Goal: Obtain resource: Download file/media

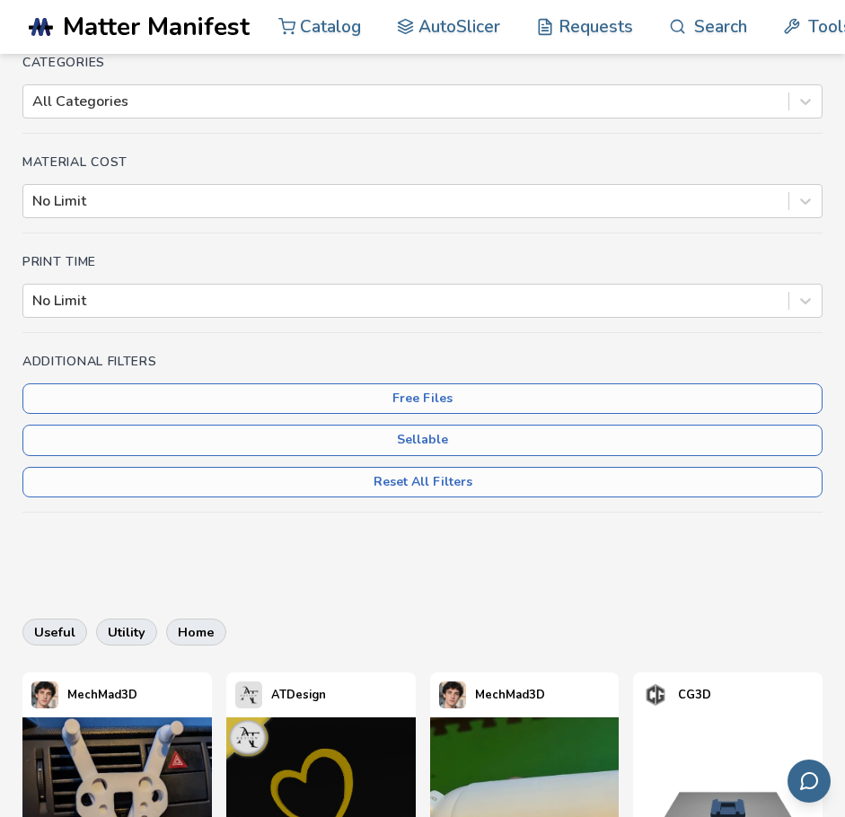
scroll to position [539, 0]
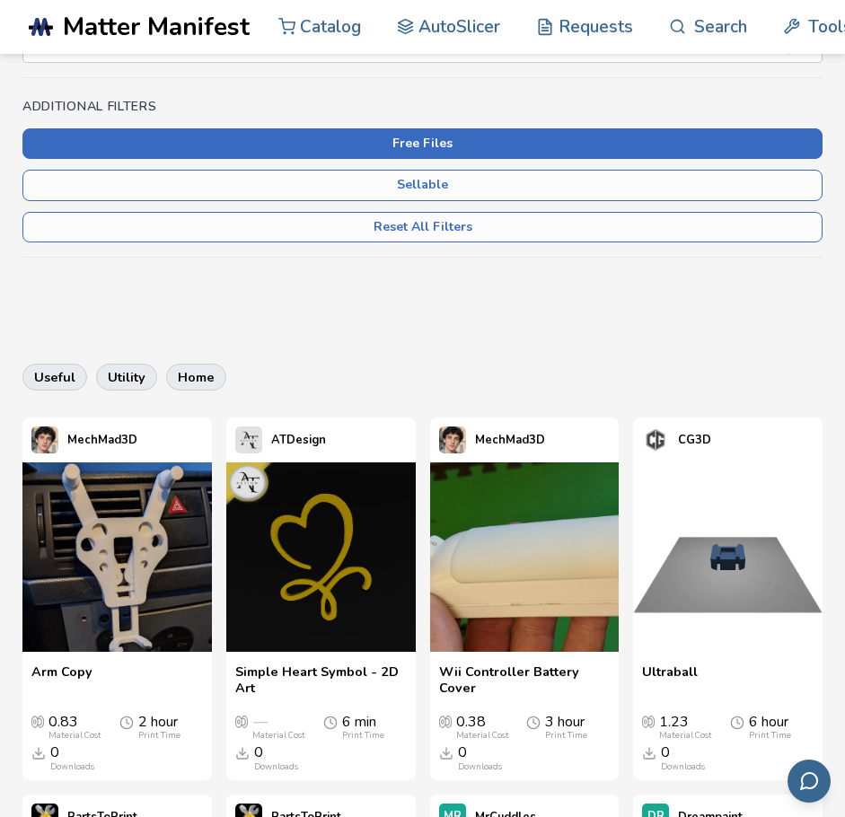
click at [423, 140] on button "Free Files" at bounding box center [422, 143] width 800 height 31
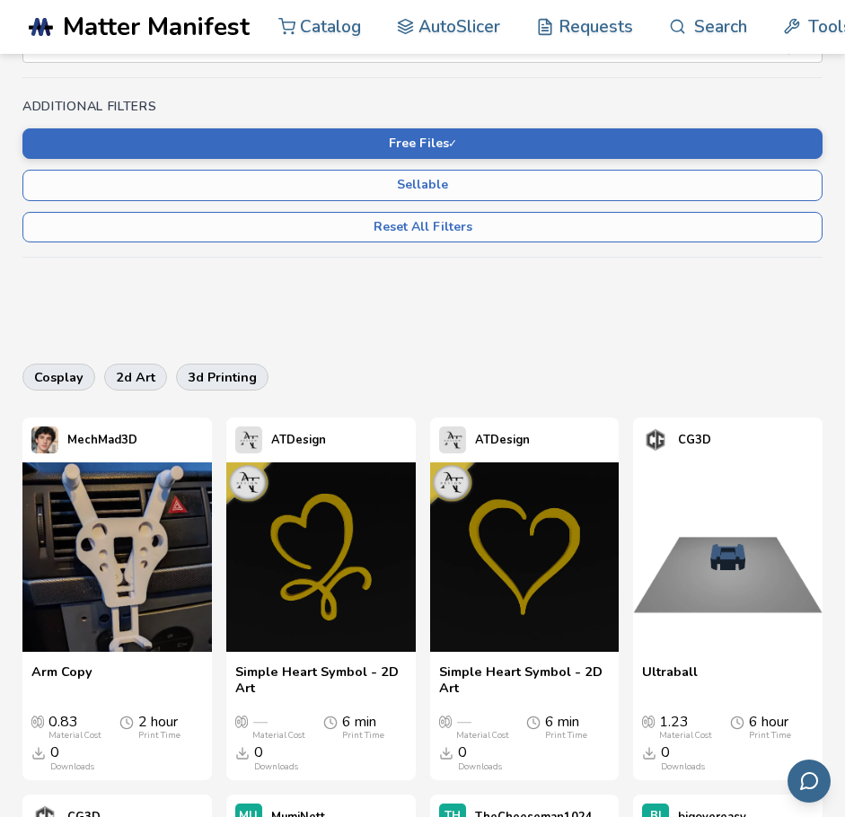
scroll to position [829, 0]
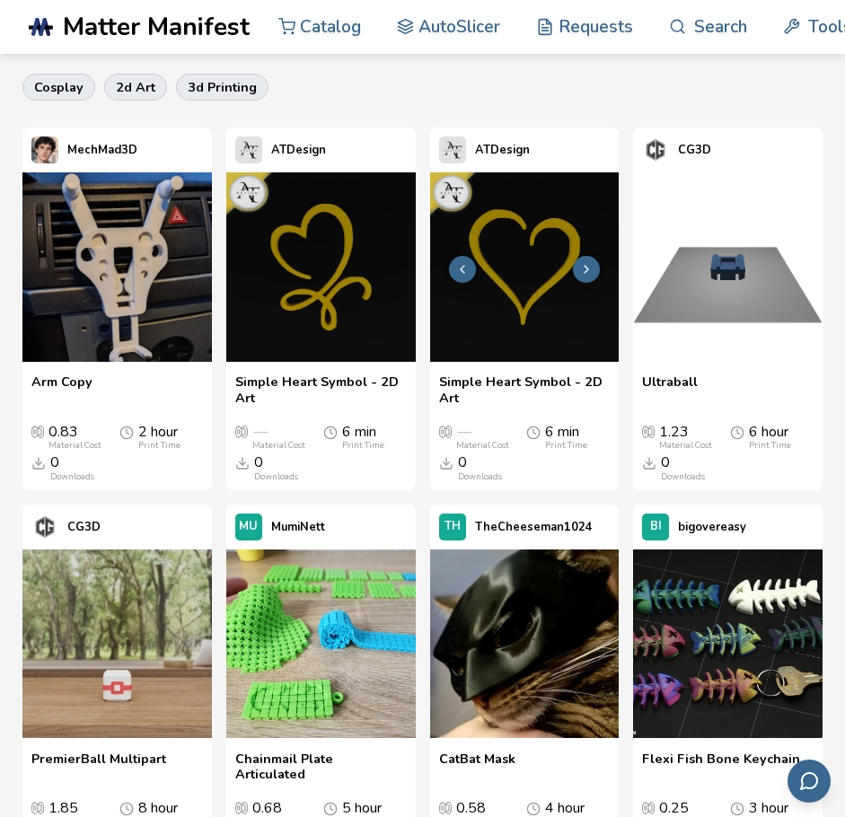
click at [473, 307] on img at bounding box center [524, 266] width 189 height 189
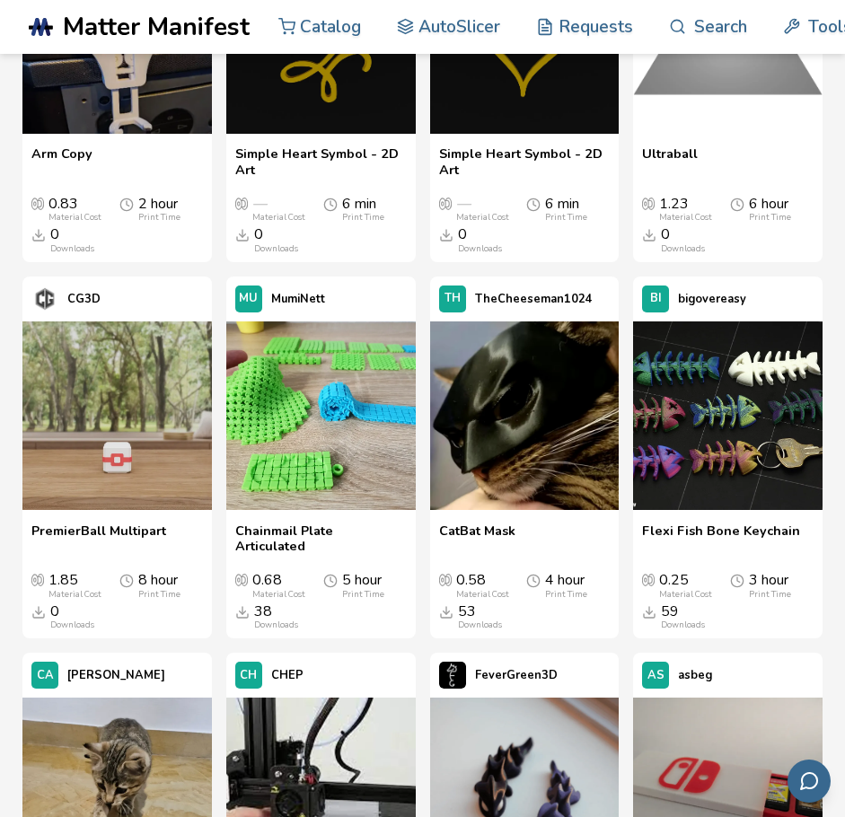
scroll to position [1079, 0]
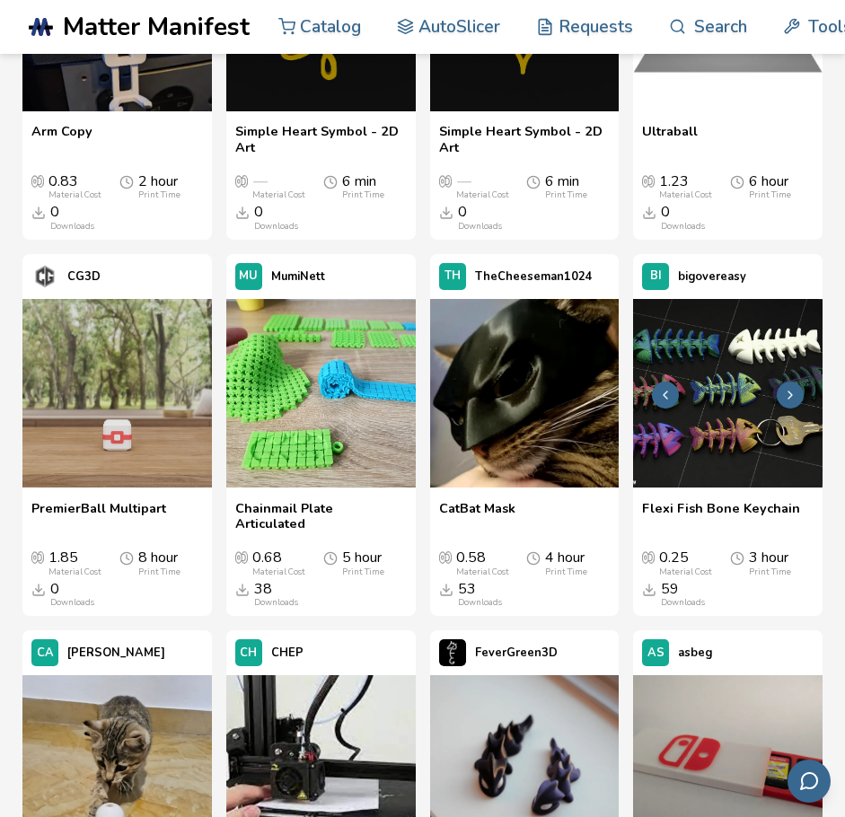
click at [713, 451] on img at bounding box center [727, 393] width 189 height 189
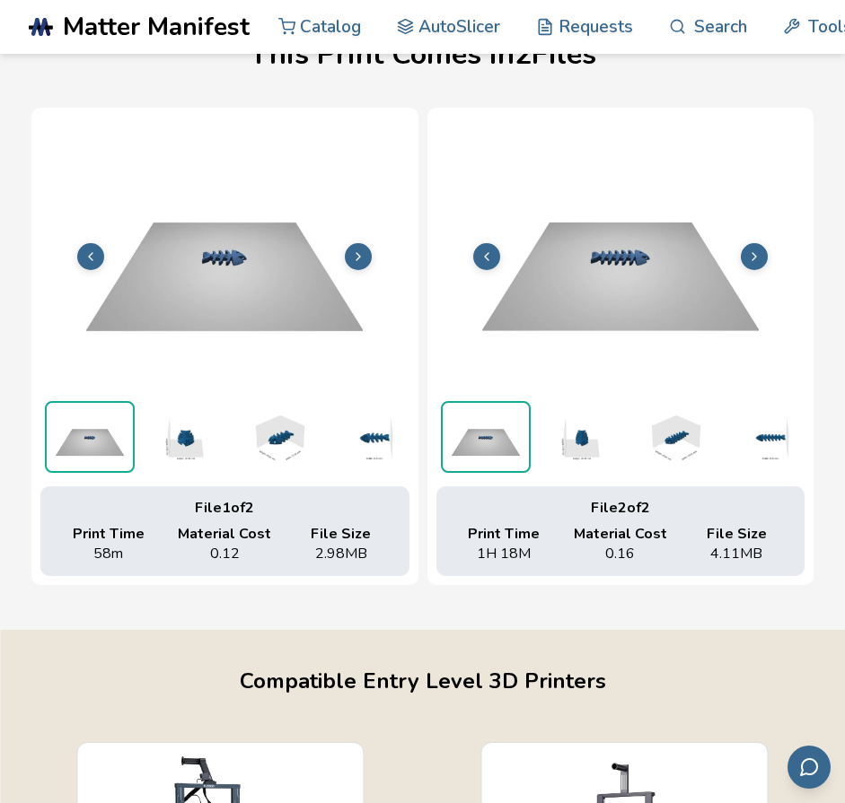
scroll to position [1083, 7]
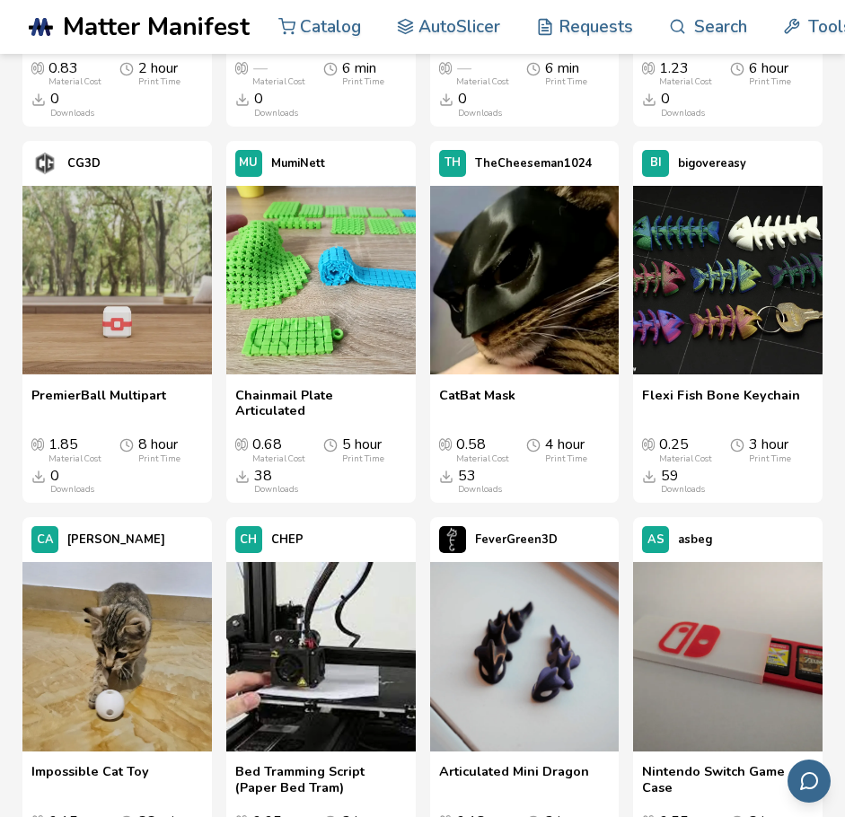
scroll to position [1193, 0]
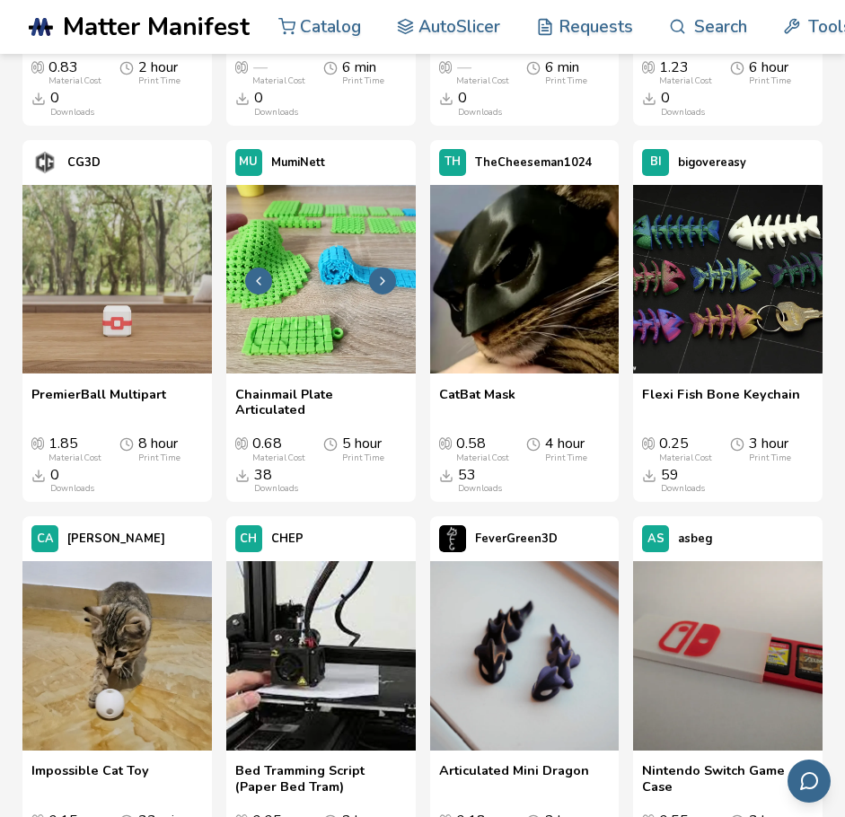
click at [390, 276] on icon at bounding box center [382, 281] width 14 height 14
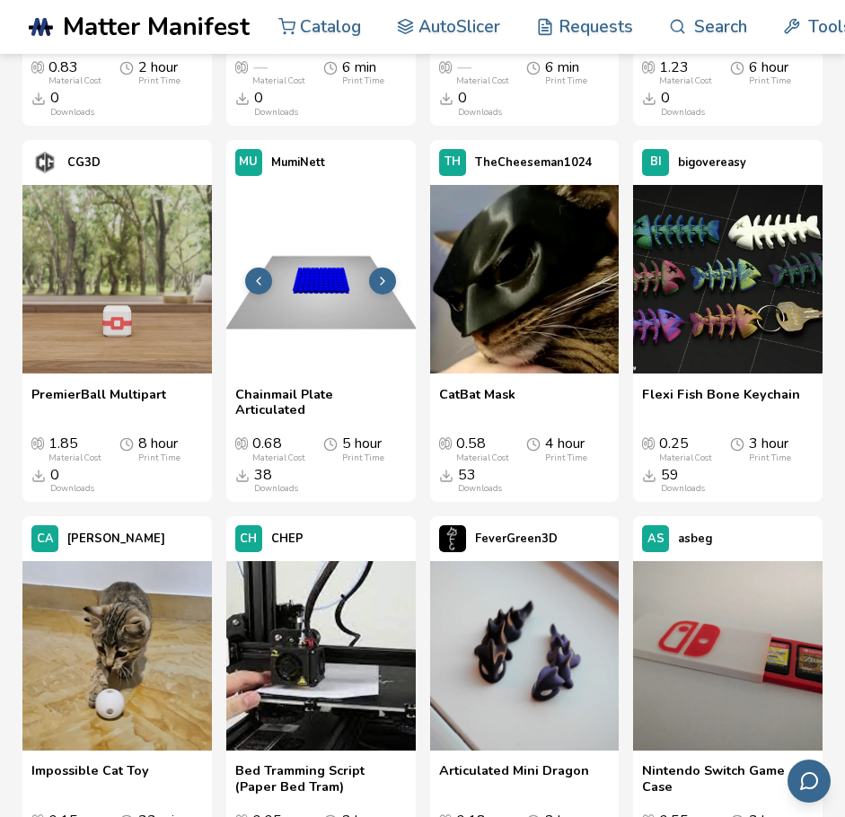
click at [390, 276] on icon at bounding box center [382, 281] width 14 height 14
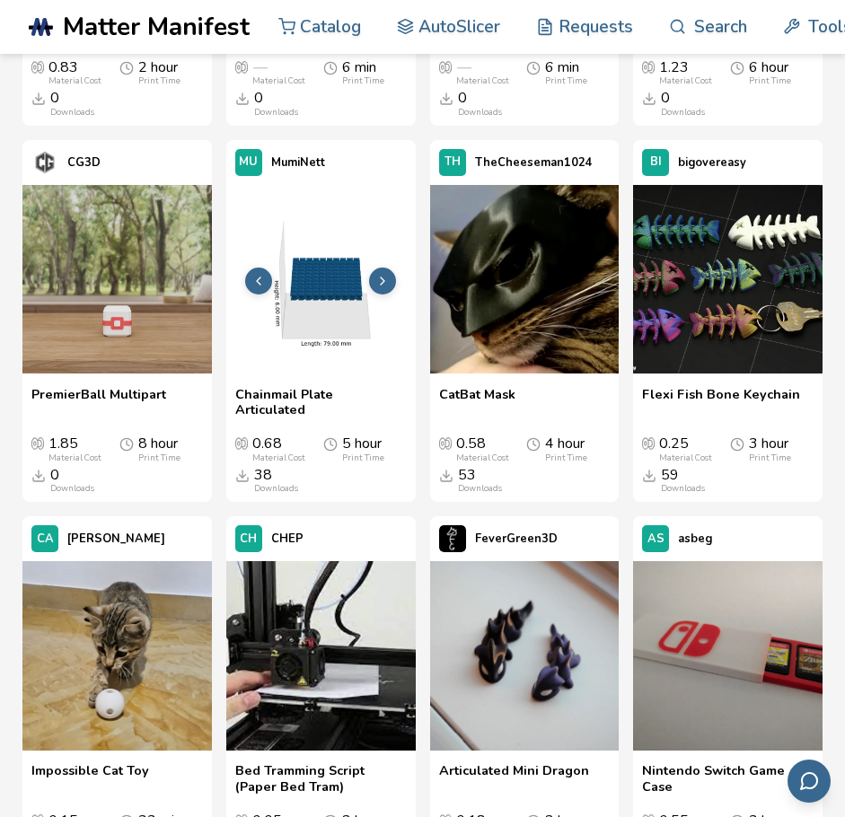
click at [390, 276] on icon at bounding box center [382, 281] width 14 height 14
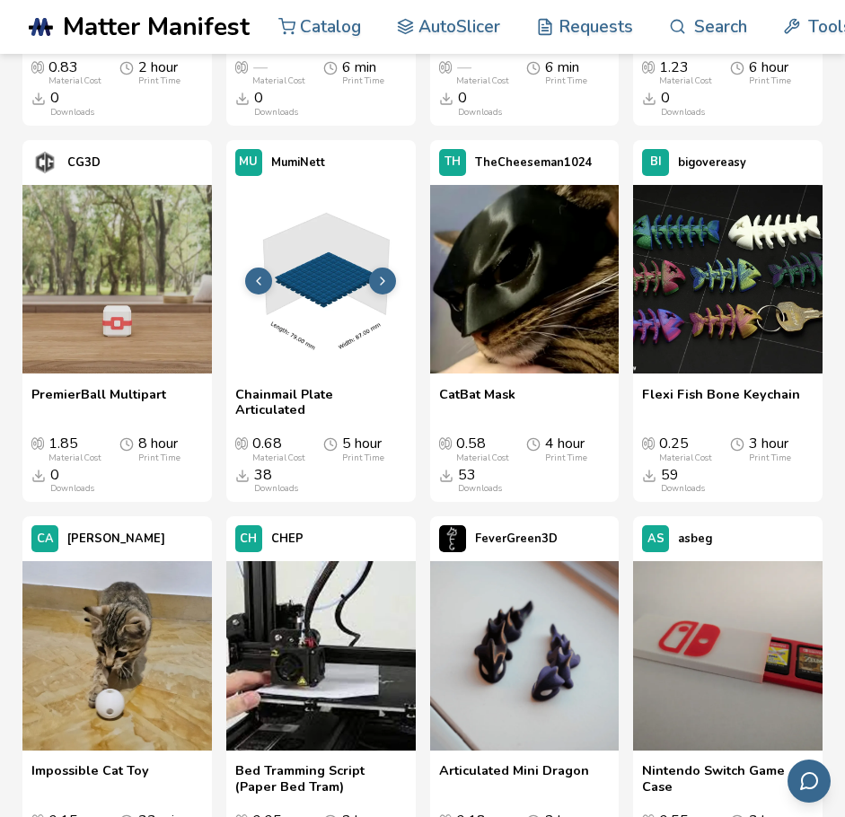
click at [390, 276] on icon at bounding box center [382, 281] width 14 height 14
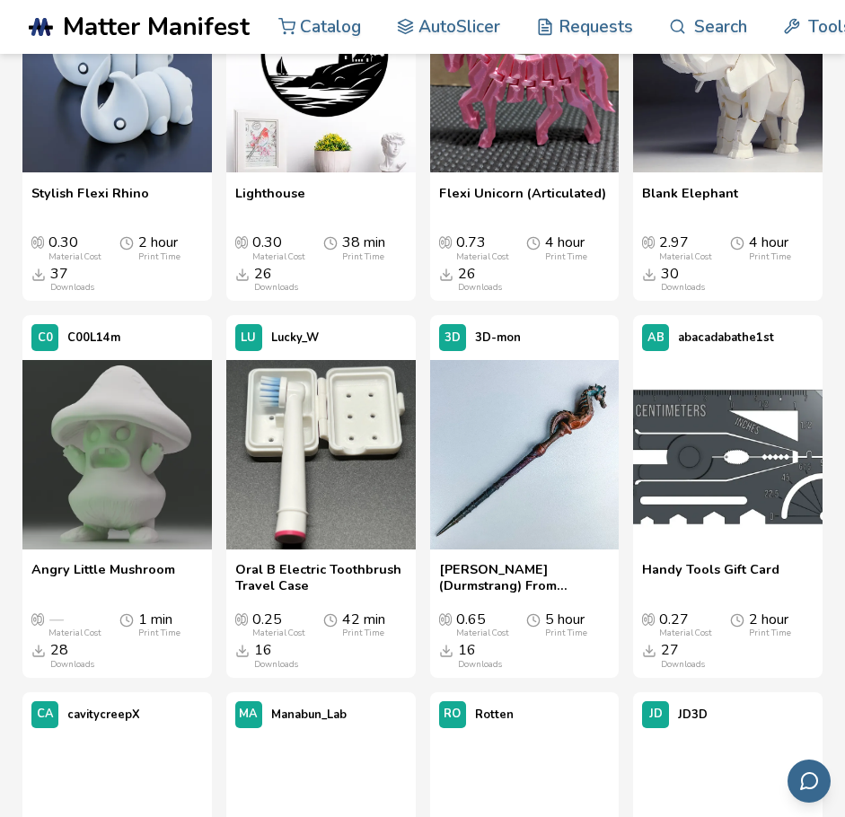
scroll to position [3963, 0]
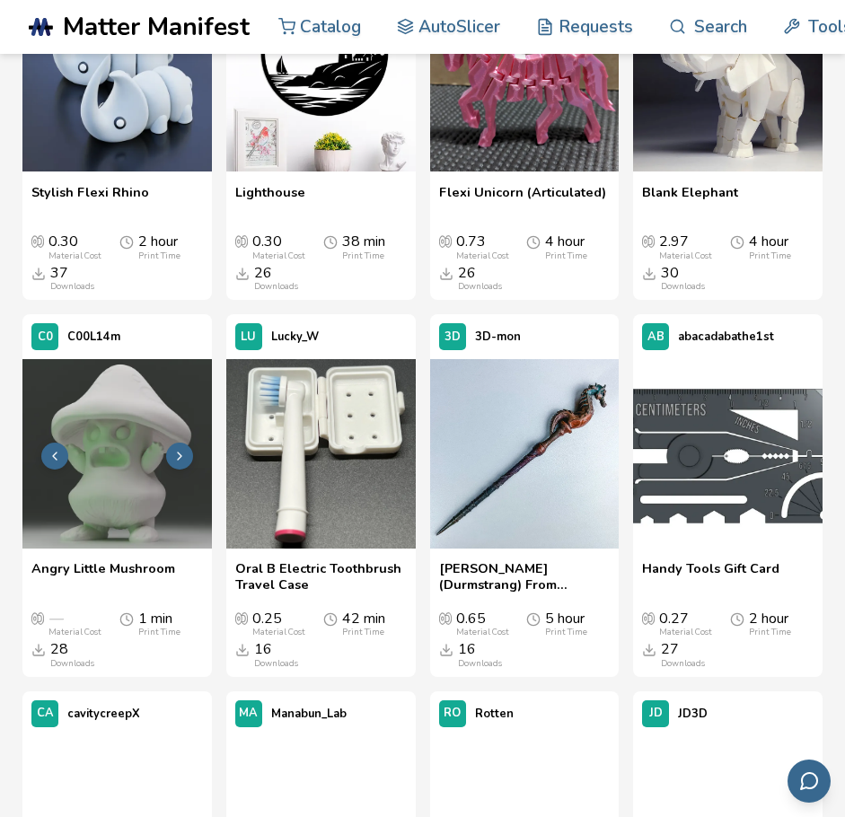
click at [122, 548] on img at bounding box center [116, 453] width 189 height 189
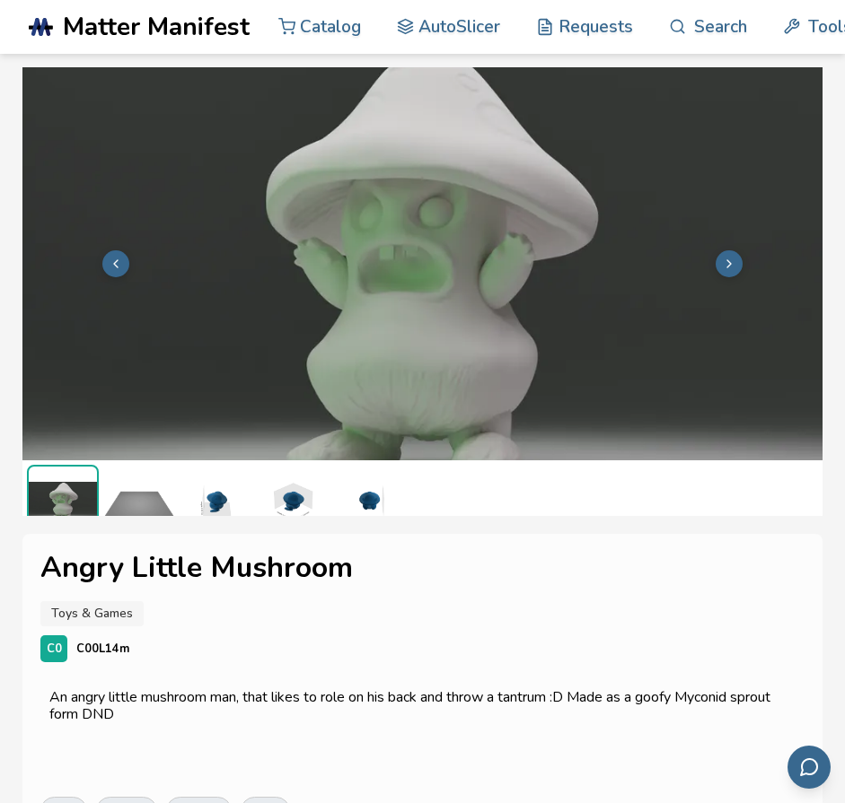
click at [678, 248] on img at bounding box center [422, 262] width 800 height 600
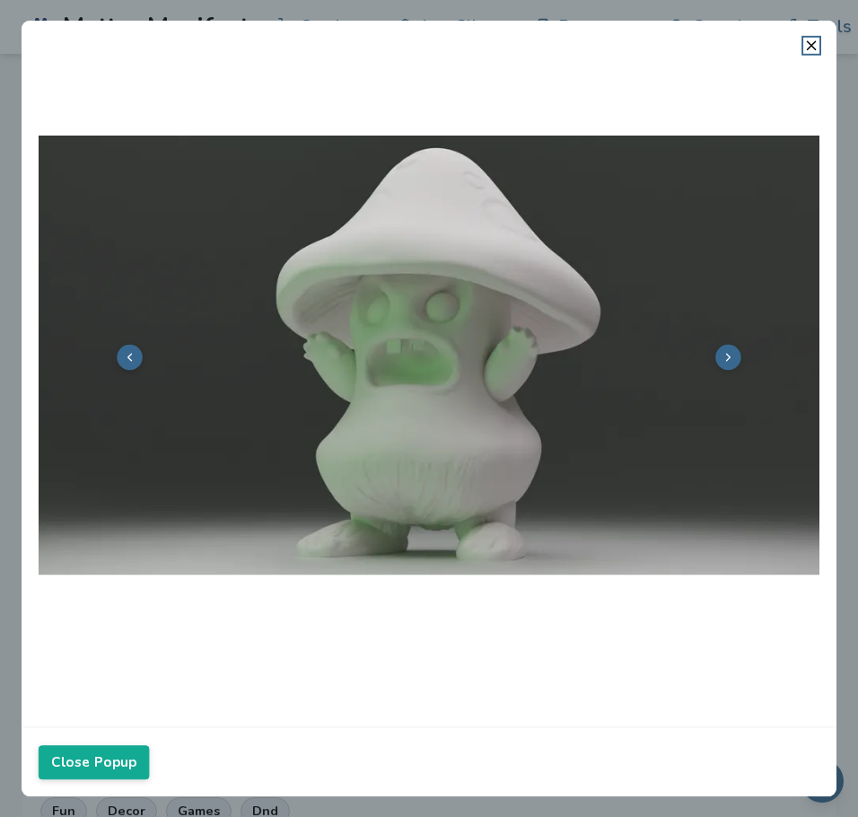
click at [732, 331] on img at bounding box center [429, 355] width 781 height 586
click at [732, 367] on button at bounding box center [729, 358] width 26 height 26
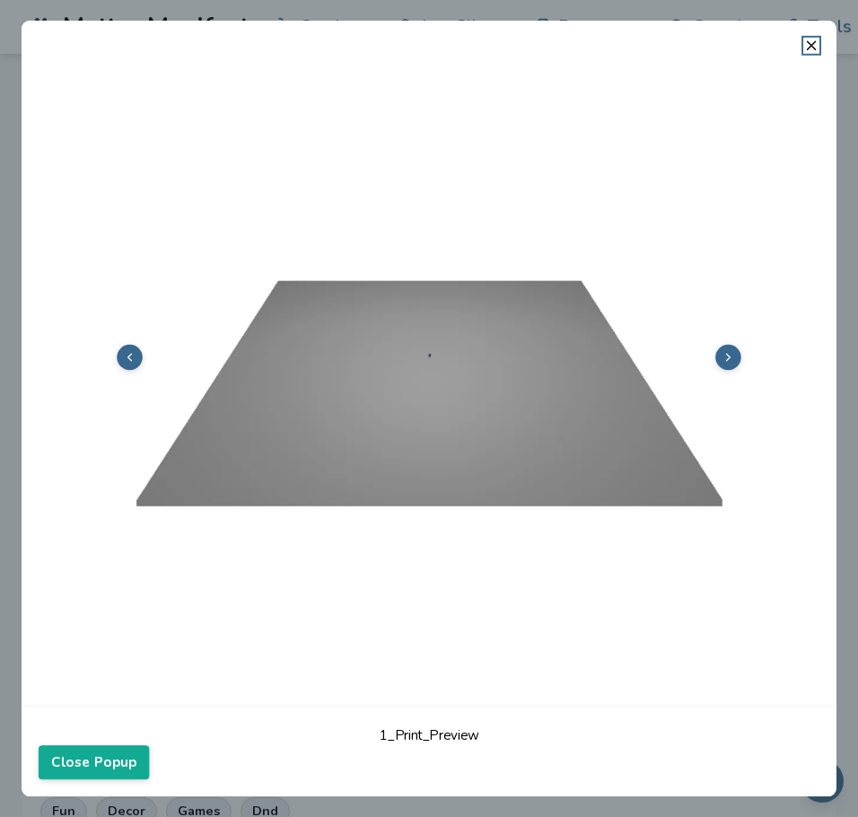
scroll to position [4, 0]
click at [732, 367] on button at bounding box center [729, 358] width 26 height 26
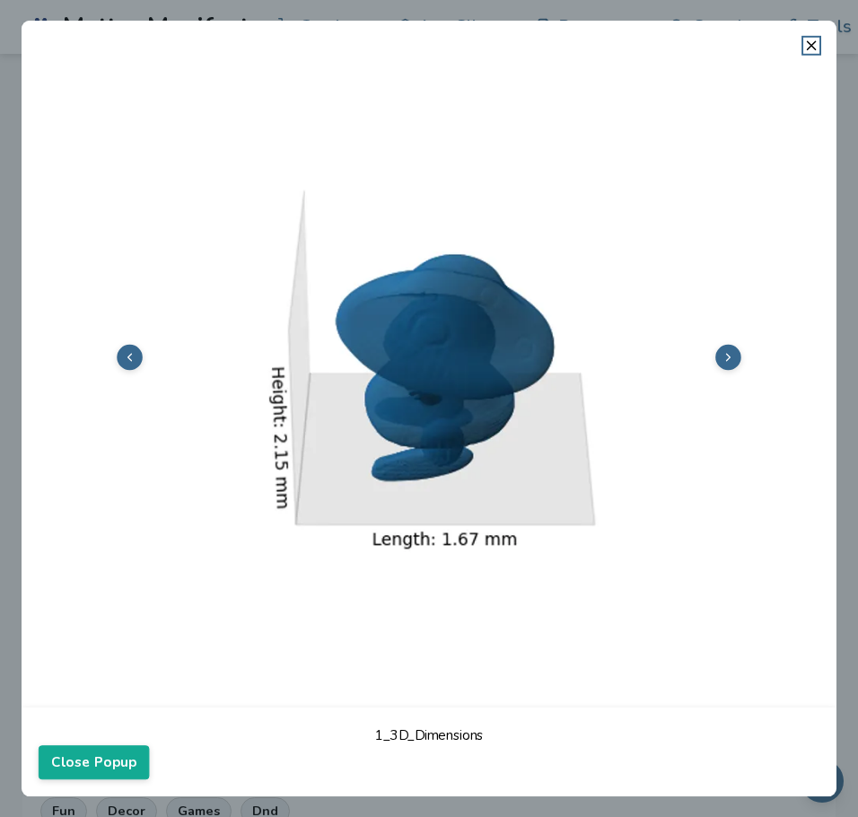
click at [732, 367] on button at bounding box center [729, 358] width 26 height 26
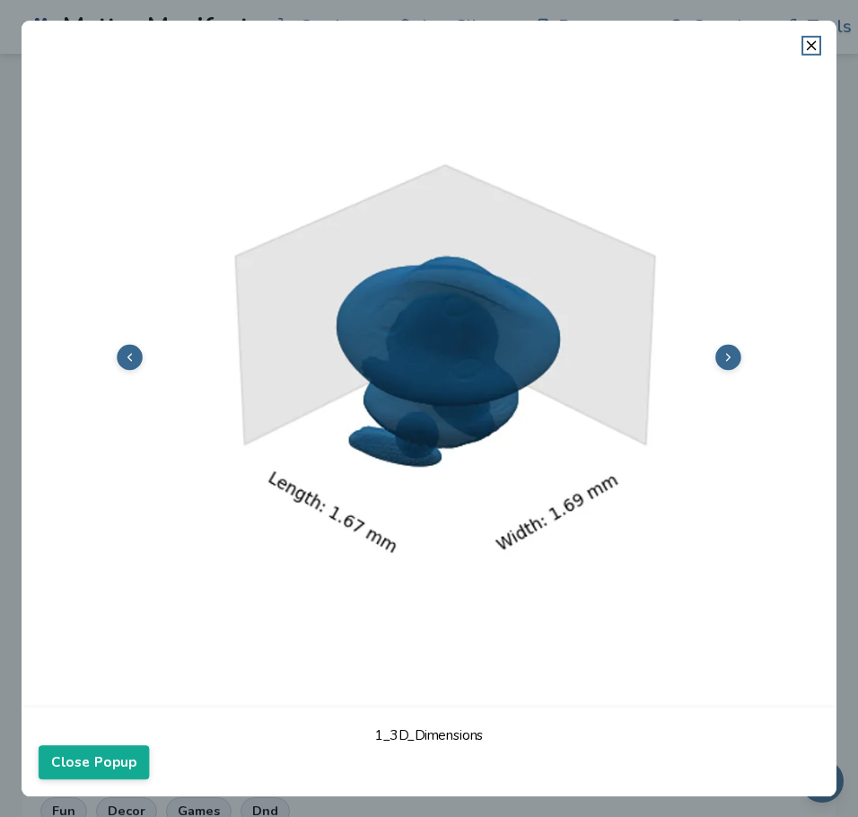
click at [732, 367] on button at bounding box center [729, 358] width 26 height 26
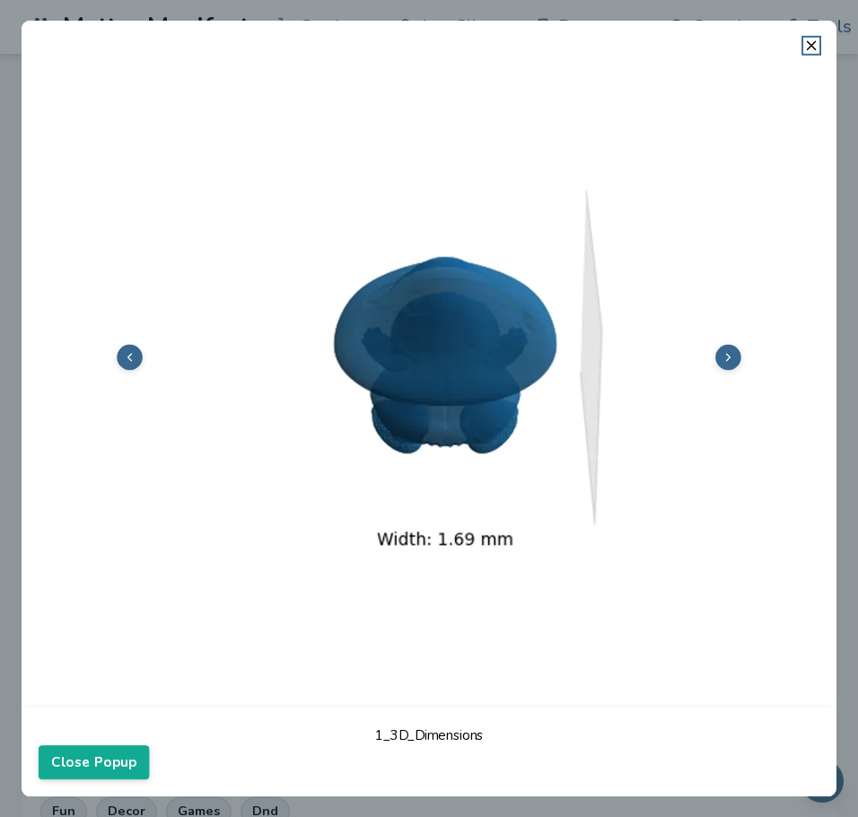
click at [732, 367] on button at bounding box center [729, 358] width 26 height 26
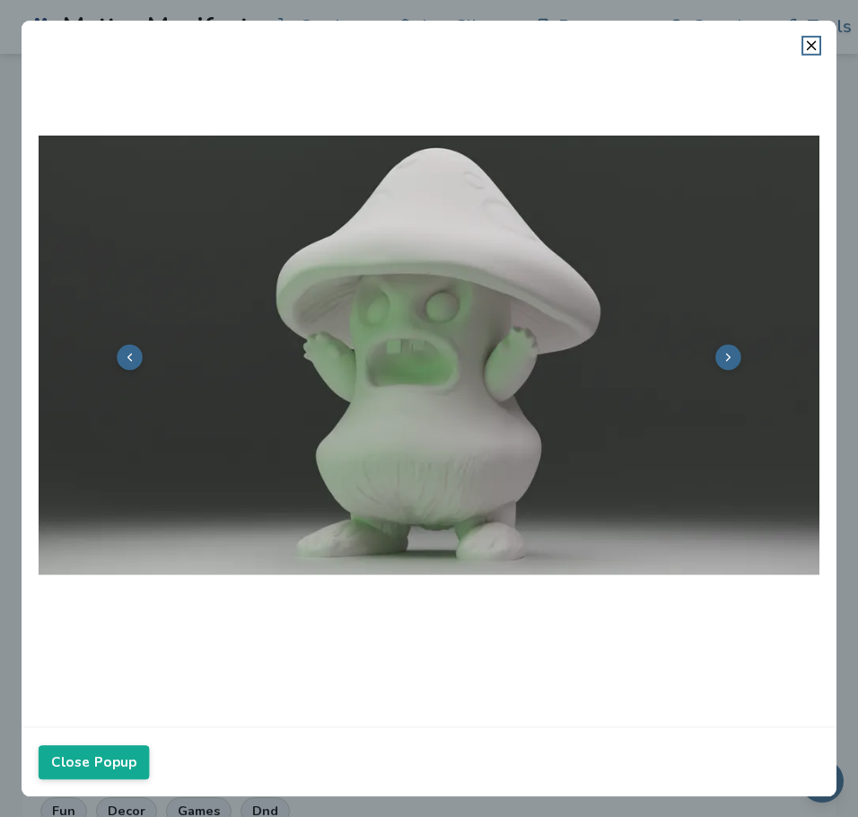
click at [732, 367] on button at bounding box center [729, 358] width 26 height 26
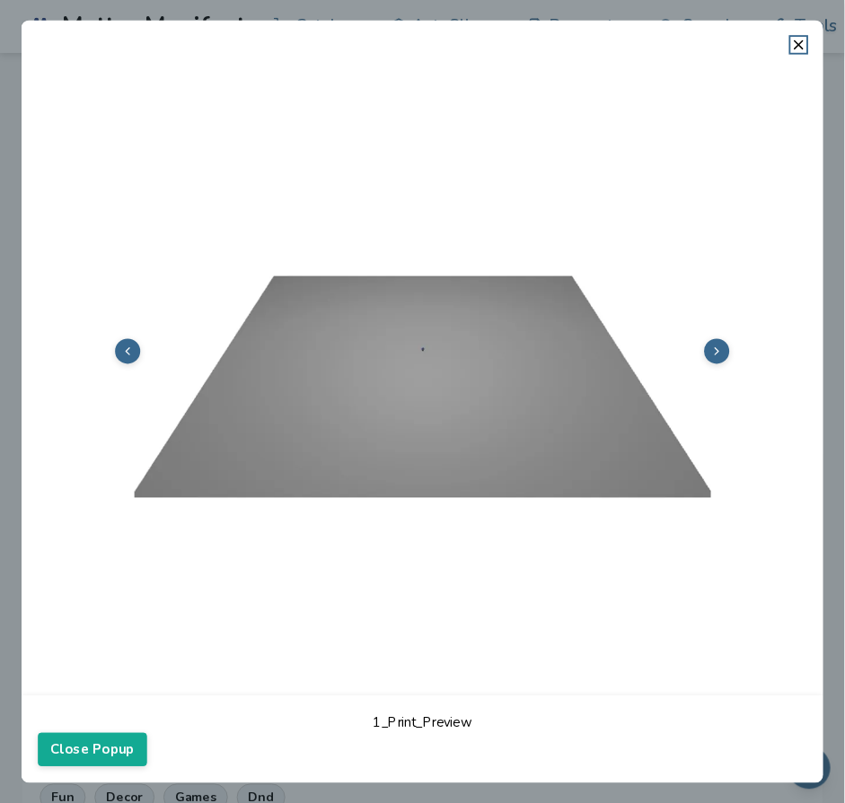
scroll to position [4, 0]
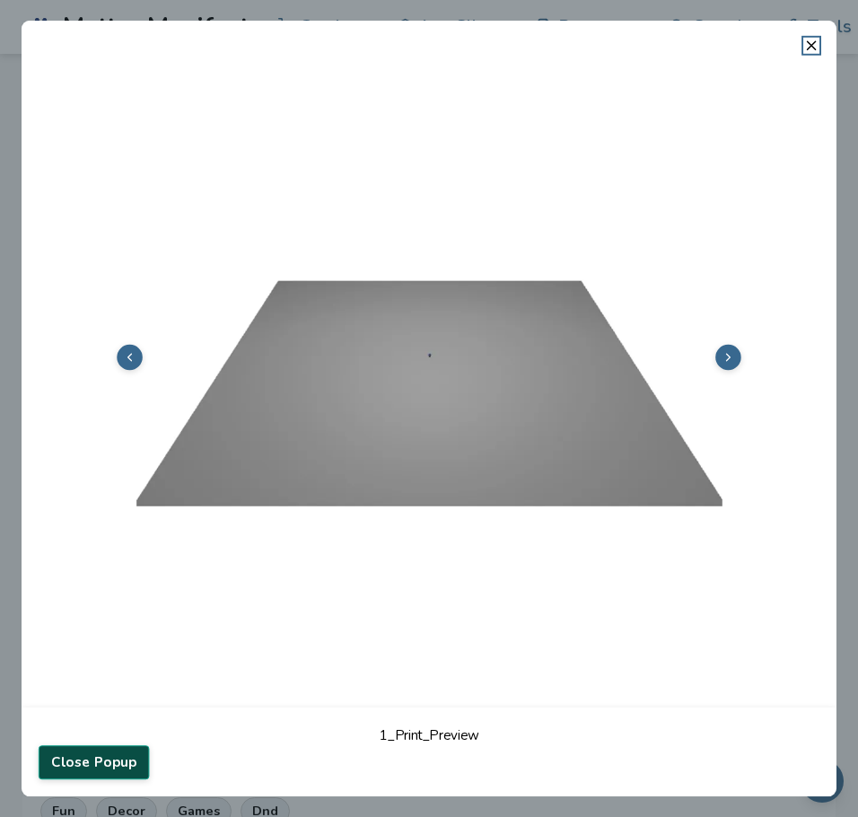
click at [111, 754] on button "Close Popup" at bounding box center [94, 762] width 111 height 34
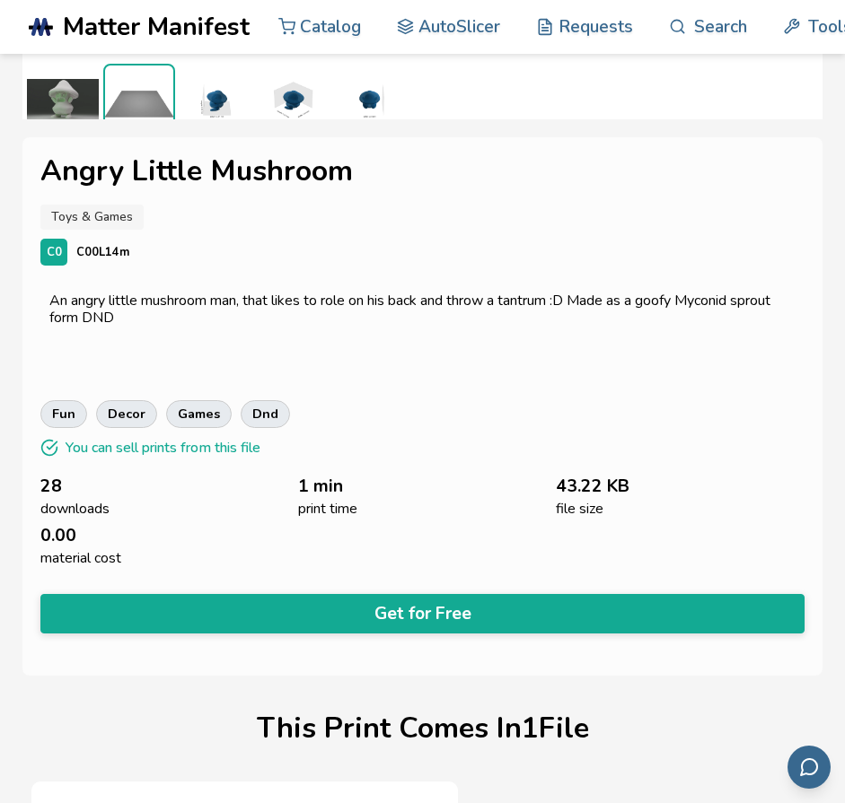
click at [294, 601] on button "Get for Free" at bounding box center [422, 613] width 764 height 39
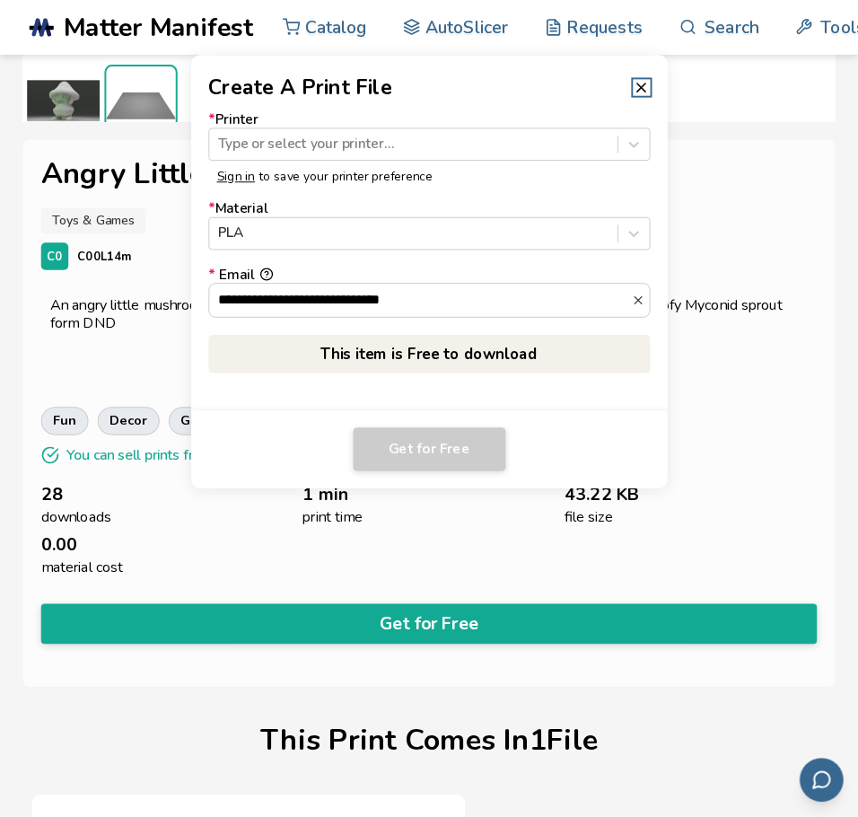
scroll to position [391, 0]
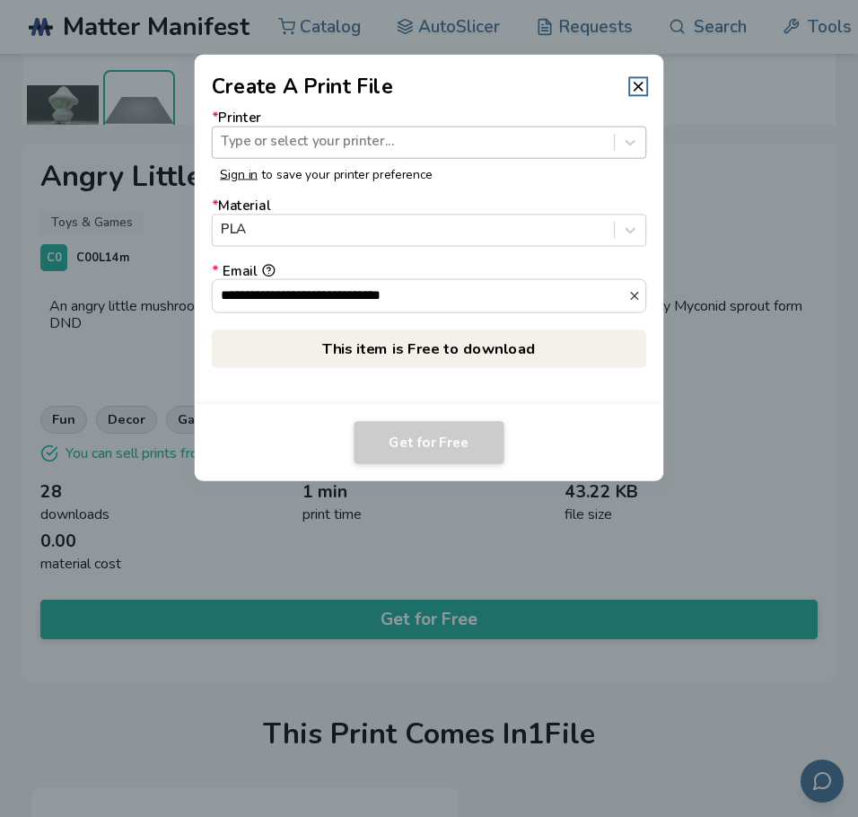
click at [312, 153] on div "Type or select your printer..." at bounding box center [413, 142] width 401 height 26
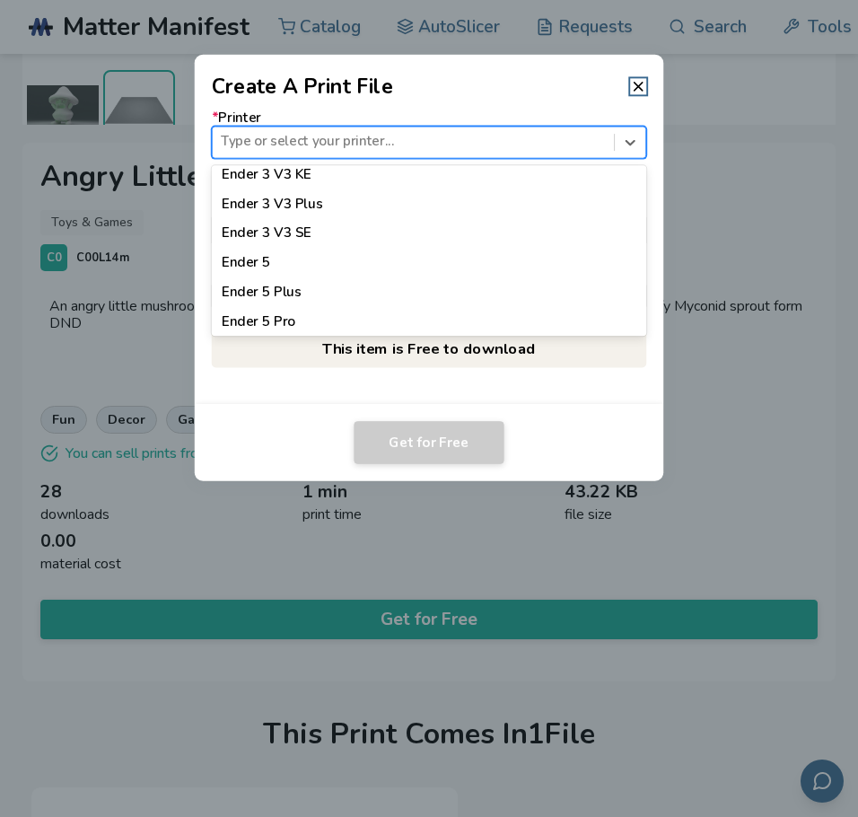
scroll to position [1430, 0]
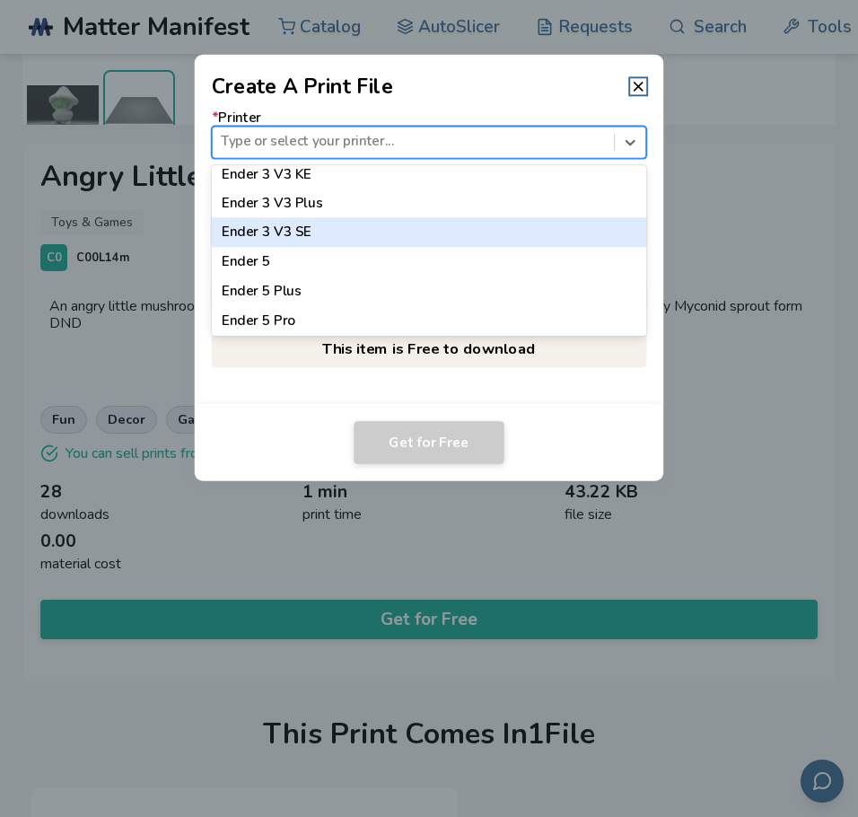
click at [362, 224] on div "Ender 3 V3 SE" at bounding box center [429, 233] width 435 height 30
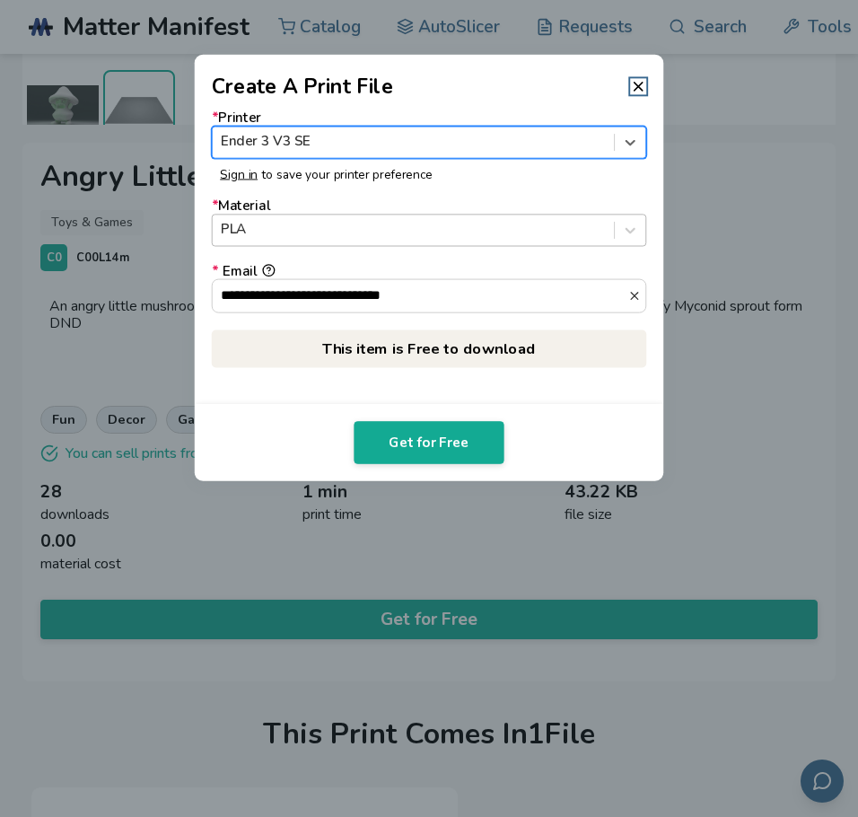
click at [369, 240] on div "PLA" at bounding box center [413, 230] width 401 height 26
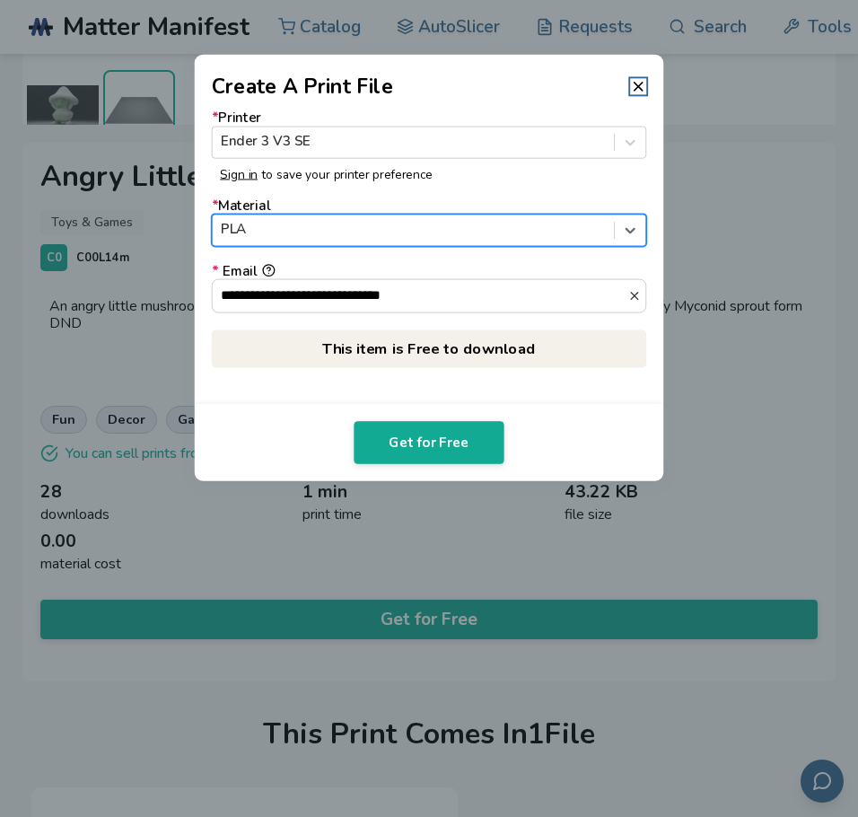
click at [369, 240] on div "PLA" at bounding box center [413, 230] width 401 height 26
click at [424, 425] on button "Get for Free" at bounding box center [429, 442] width 150 height 43
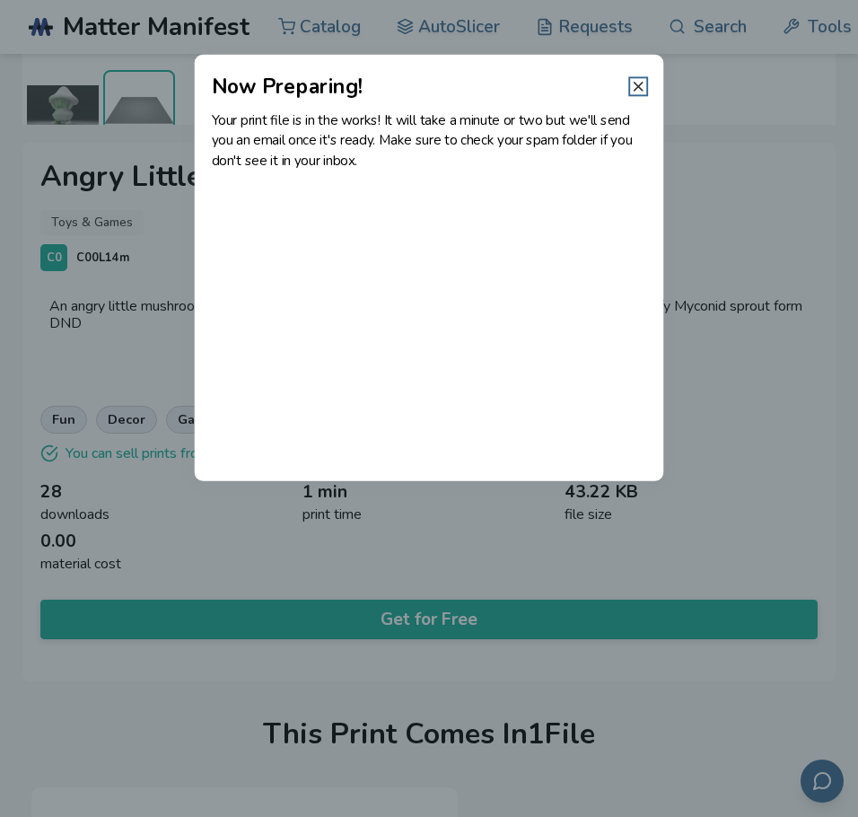
click at [636, 90] on icon at bounding box center [638, 86] width 16 height 16
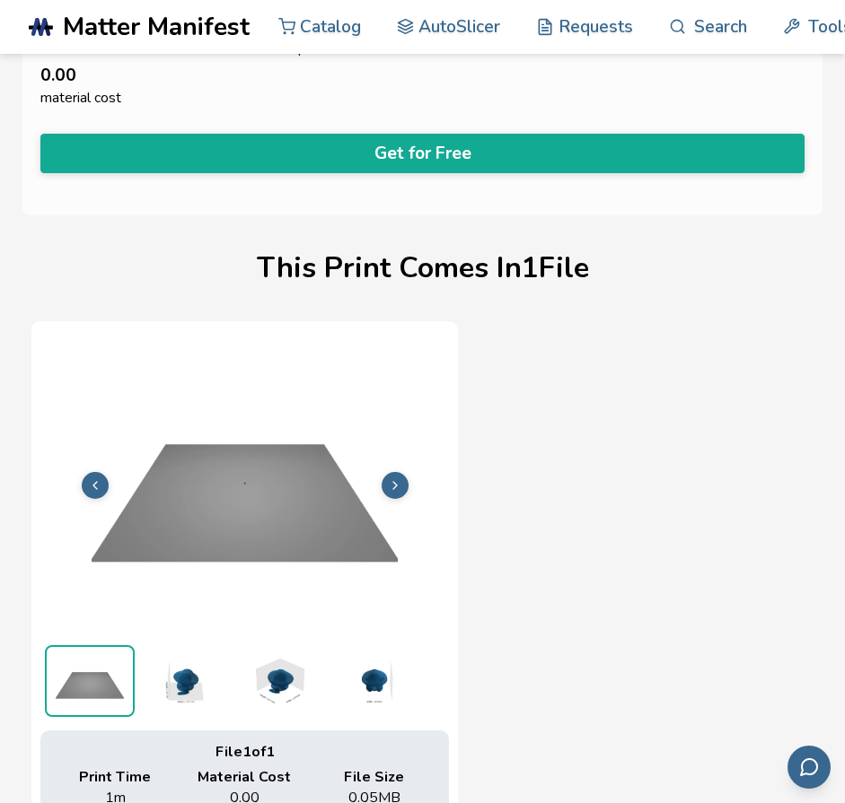
scroll to position [860, 0]
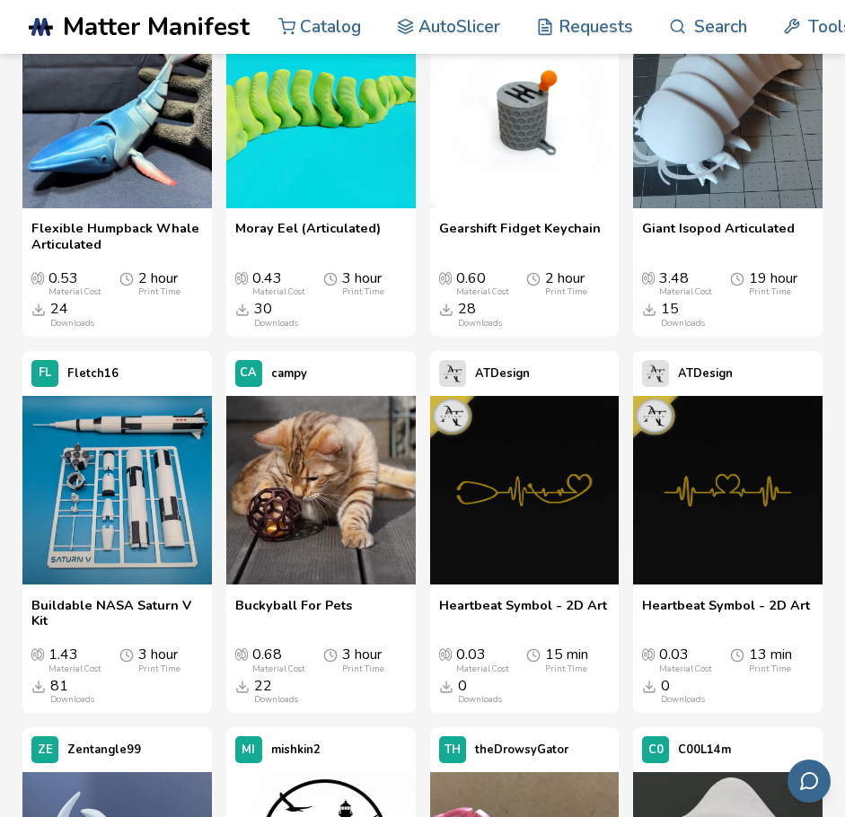
scroll to position [3153, 0]
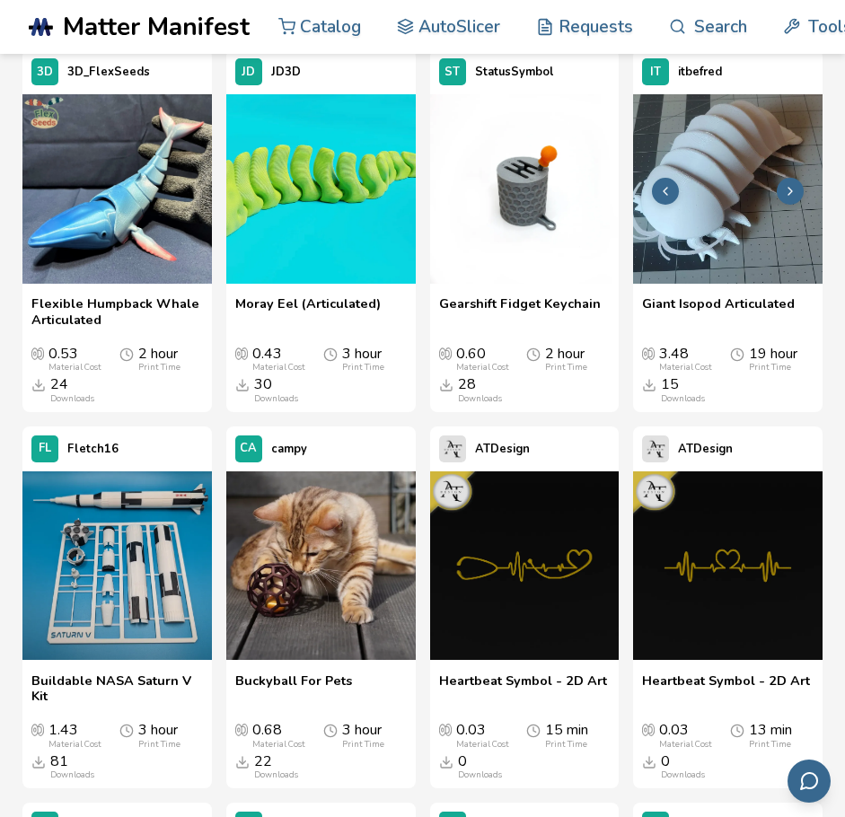
click at [789, 189] on icon at bounding box center [790, 191] width 14 height 14
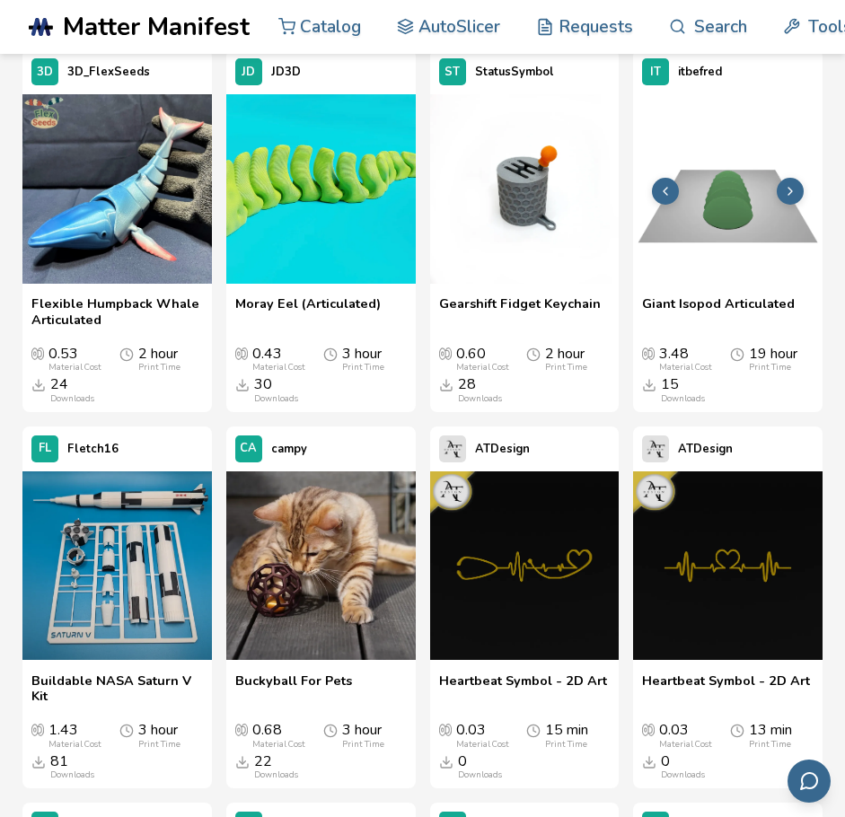
click at [789, 189] on icon at bounding box center [790, 191] width 14 height 14
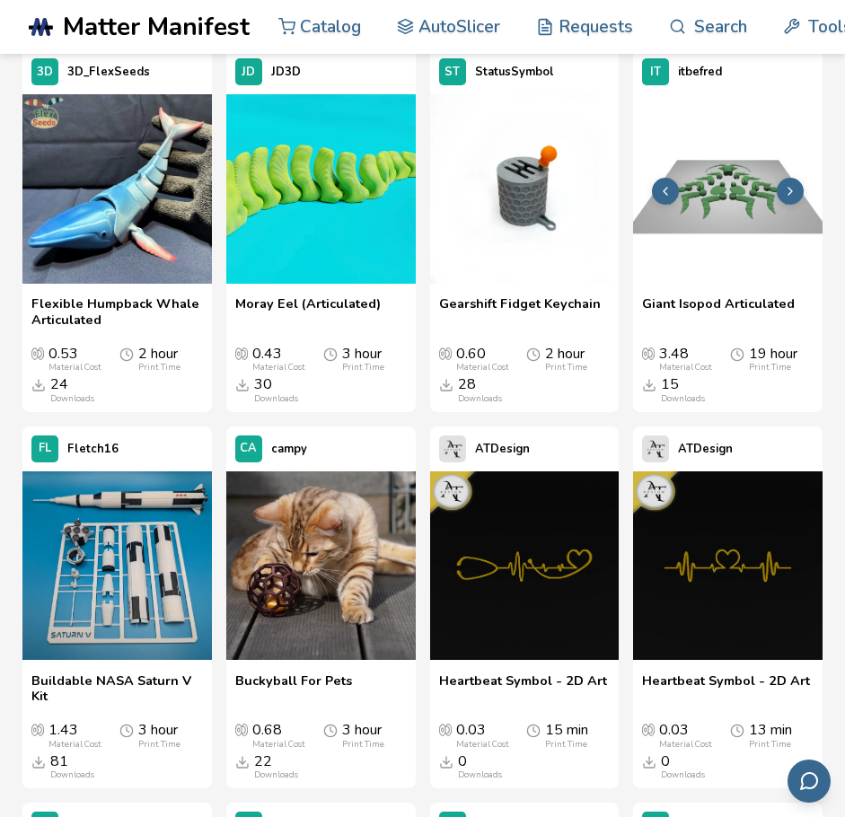
click at [789, 189] on icon at bounding box center [790, 191] width 14 height 14
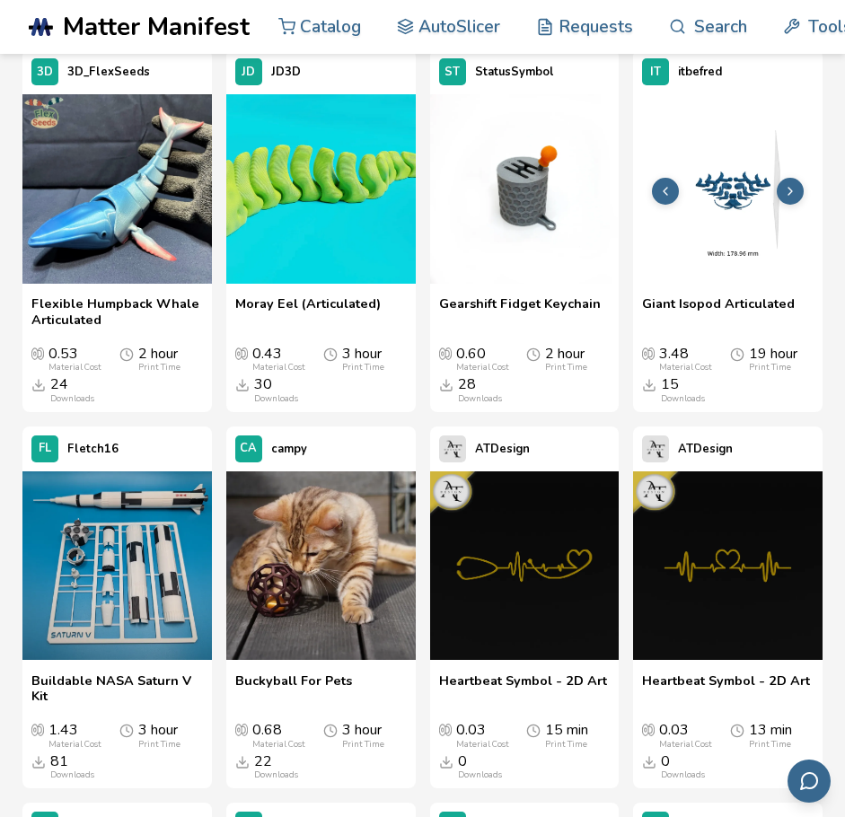
click at [789, 189] on icon at bounding box center [790, 191] width 14 height 14
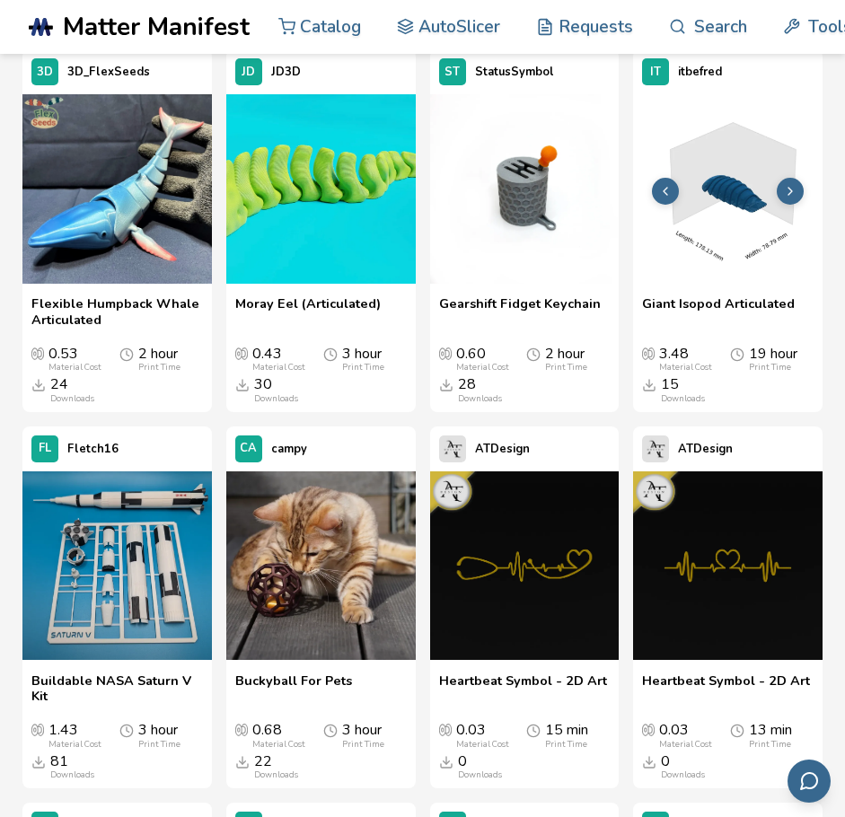
click at [789, 189] on icon at bounding box center [790, 191] width 14 height 14
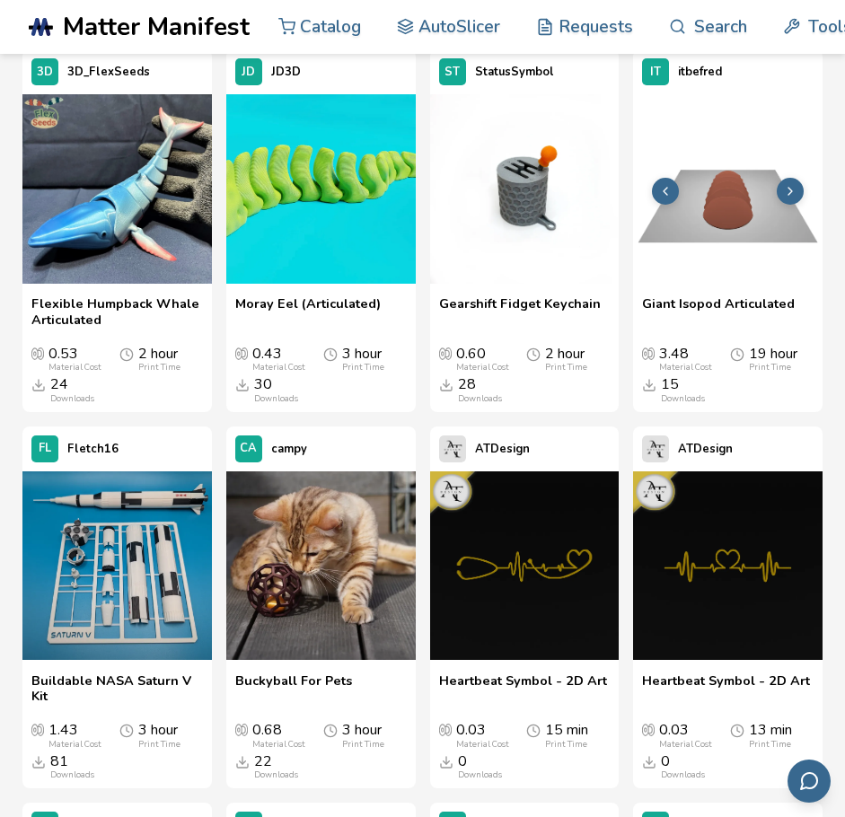
click at [789, 189] on icon at bounding box center [790, 191] width 14 height 14
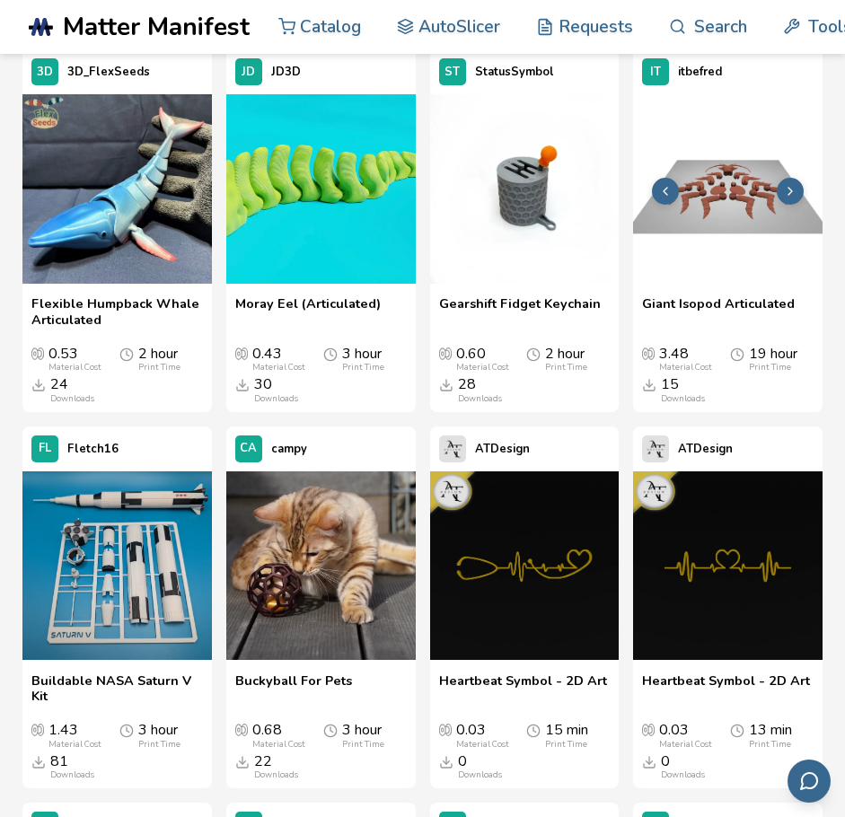
click at [789, 189] on icon at bounding box center [790, 191] width 14 height 14
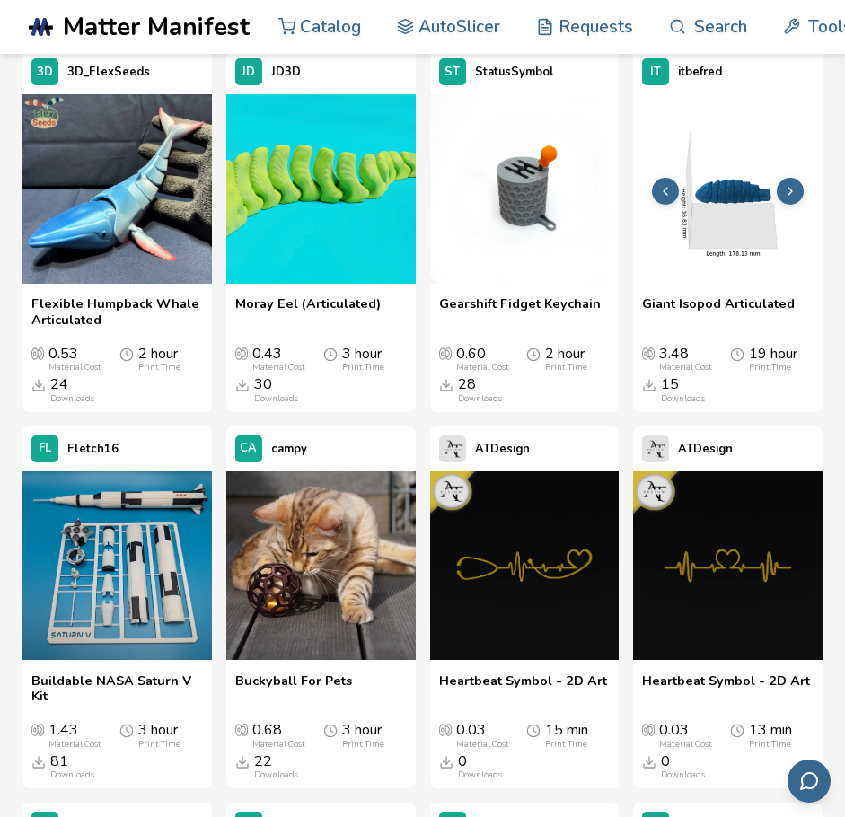
click at [789, 189] on icon at bounding box center [790, 191] width 14 height 14
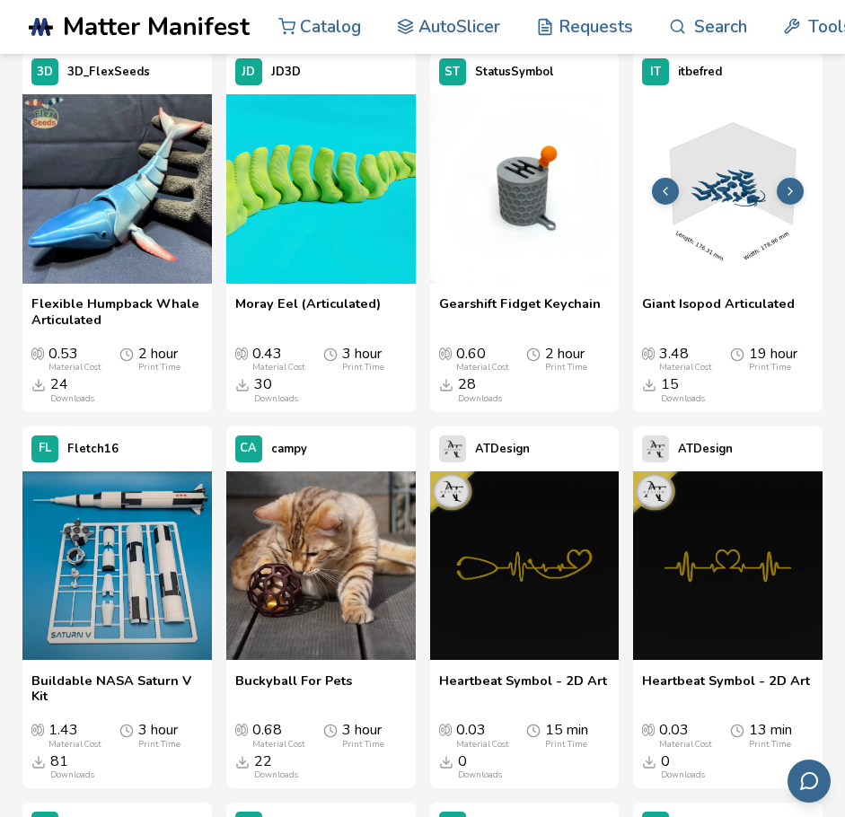
click at [789, 189] on icon at bounding box center [790, 191] width 14 height 14
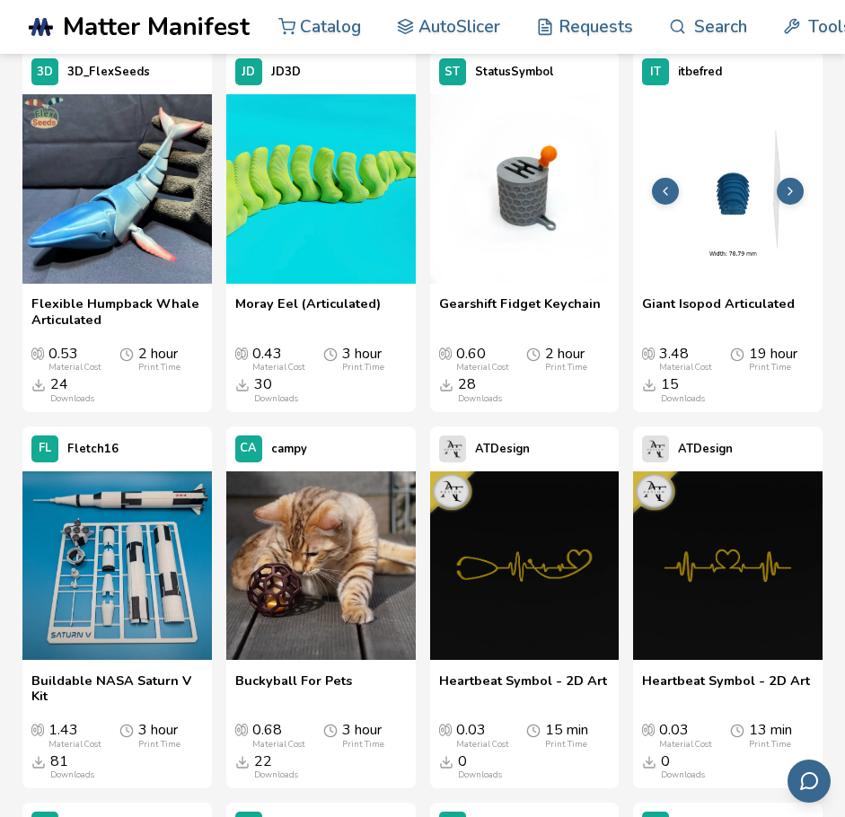
click at [789, 189] on icon at bounding box center [790, 191] width 14 height 14
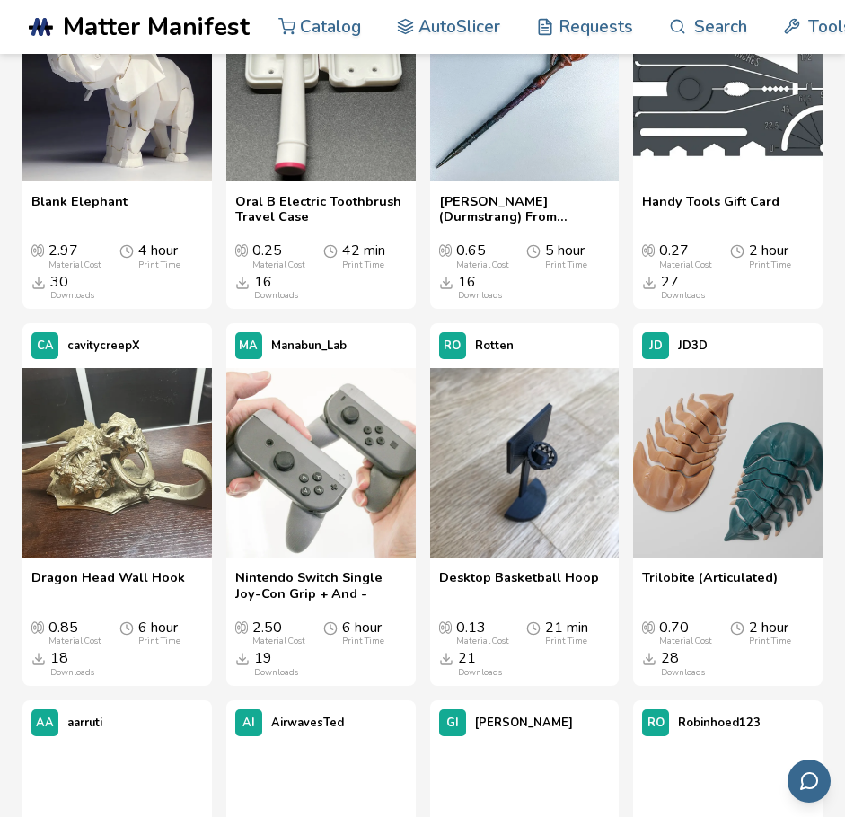
scroll to position [4554, 0]
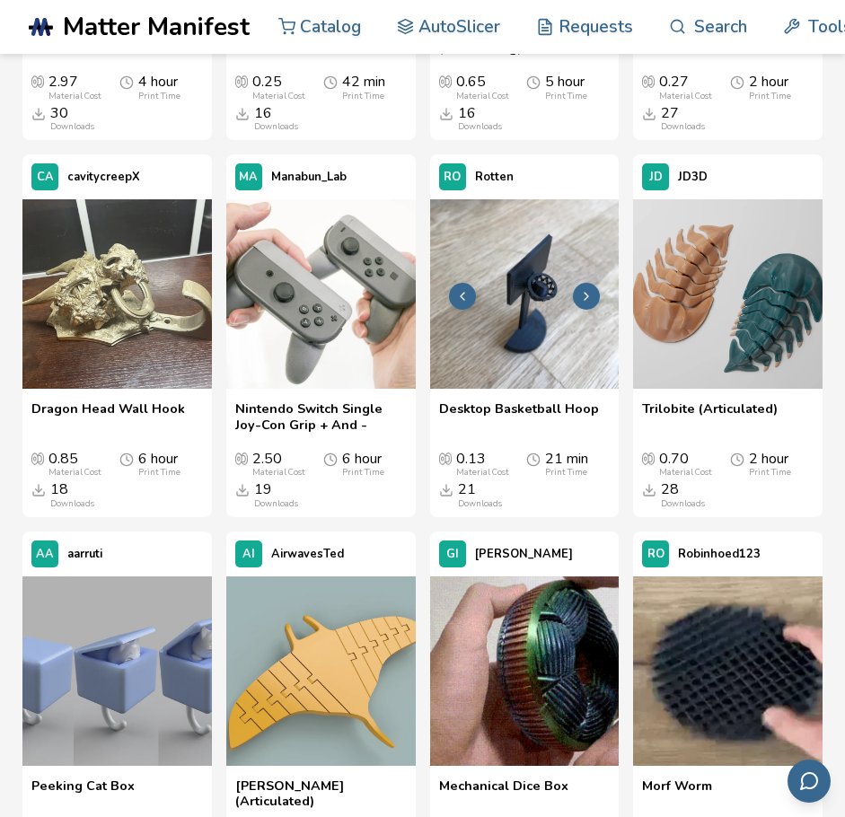
click at [583, 298] on icon at bounding box center [586, 296] width 14 height 14
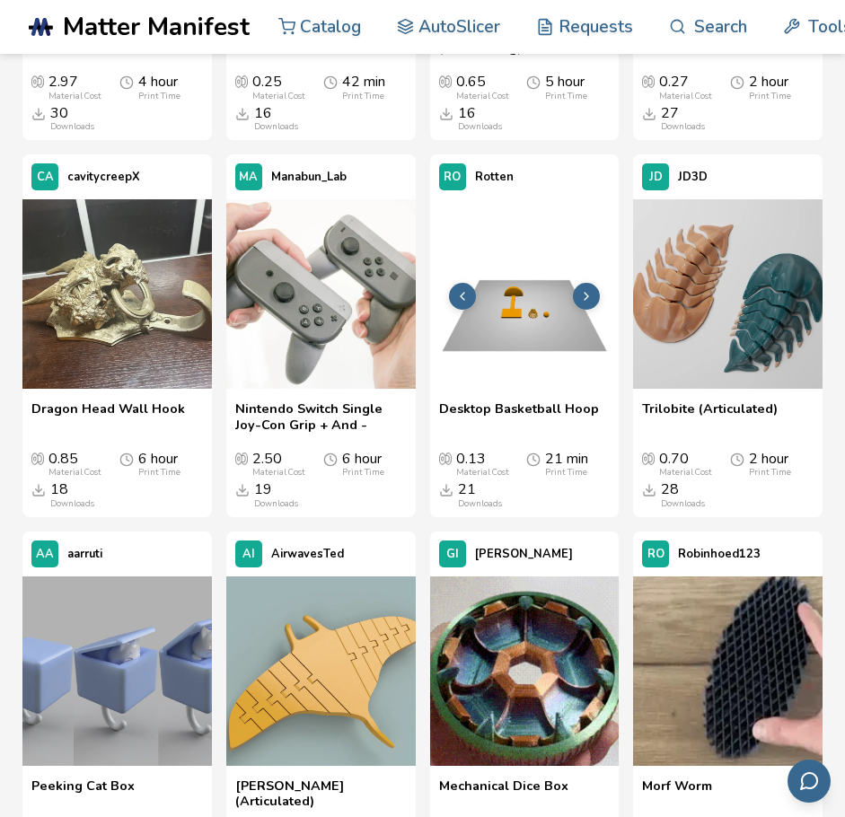
click at [583, 298] on icon at bounding box center [586, 296] width 14 height 14
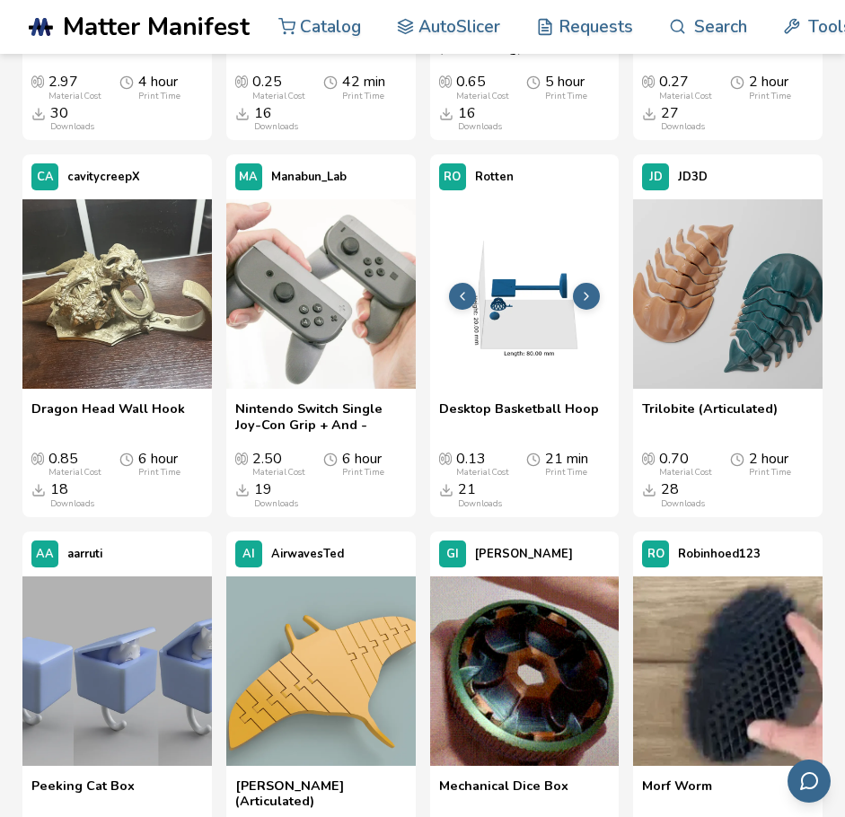
click at [590, 300] on icon at bounding box center [586, 296] width 14 height 14
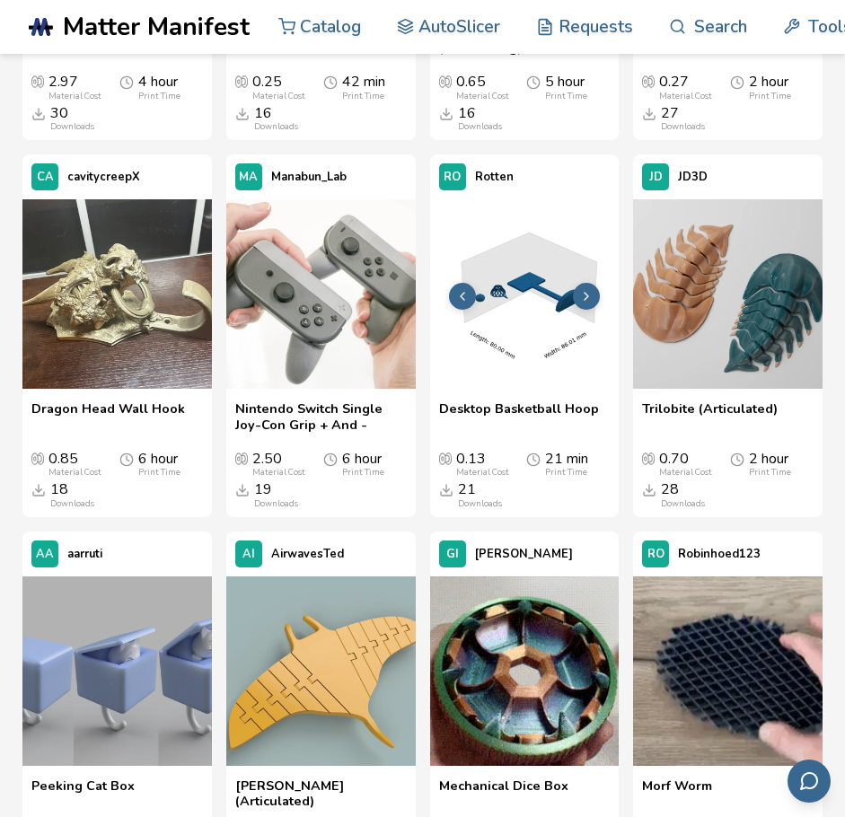
click at [590, 300] on icon at bounding box center [586, 296] width 14 height 14
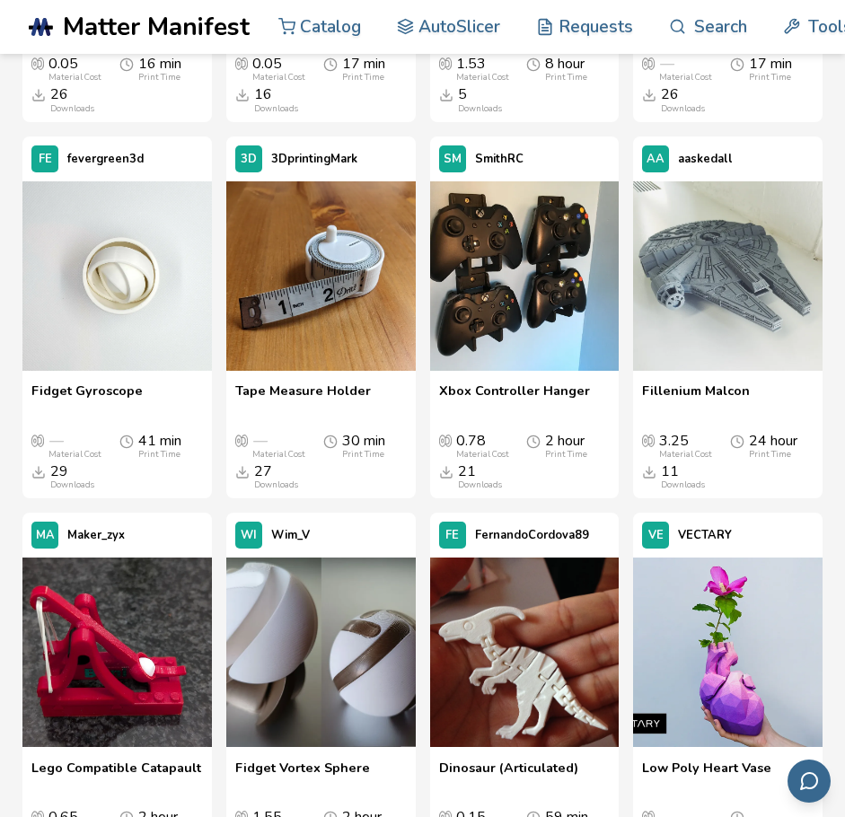
scroll to position [8597, 0]
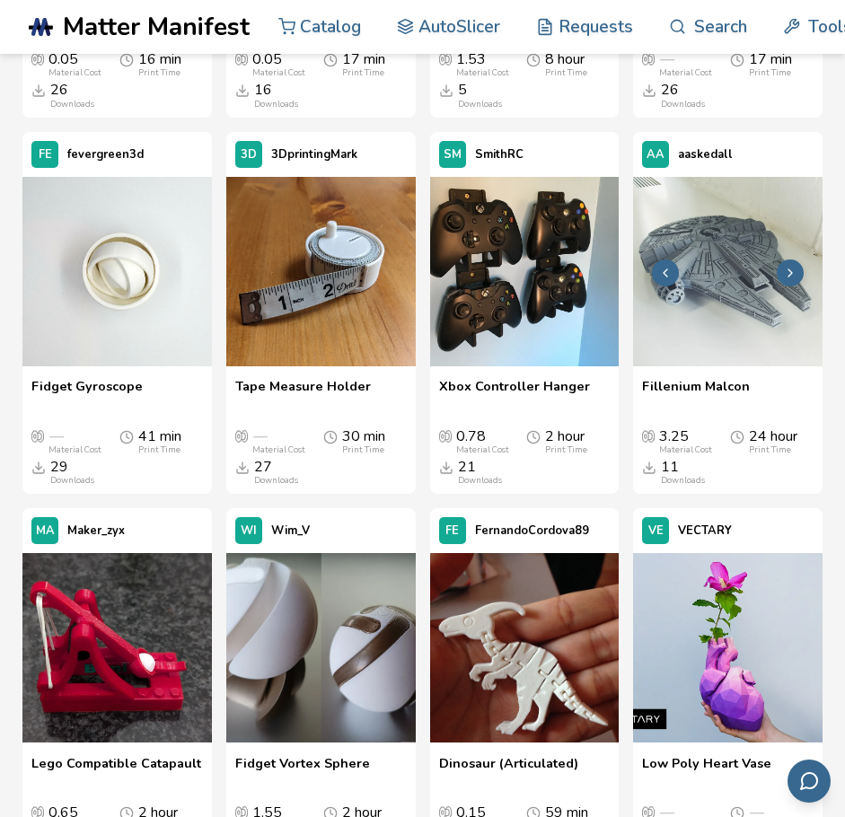
click at [793, 280] on icon at bounding box center [790, 273] width 14 height 14
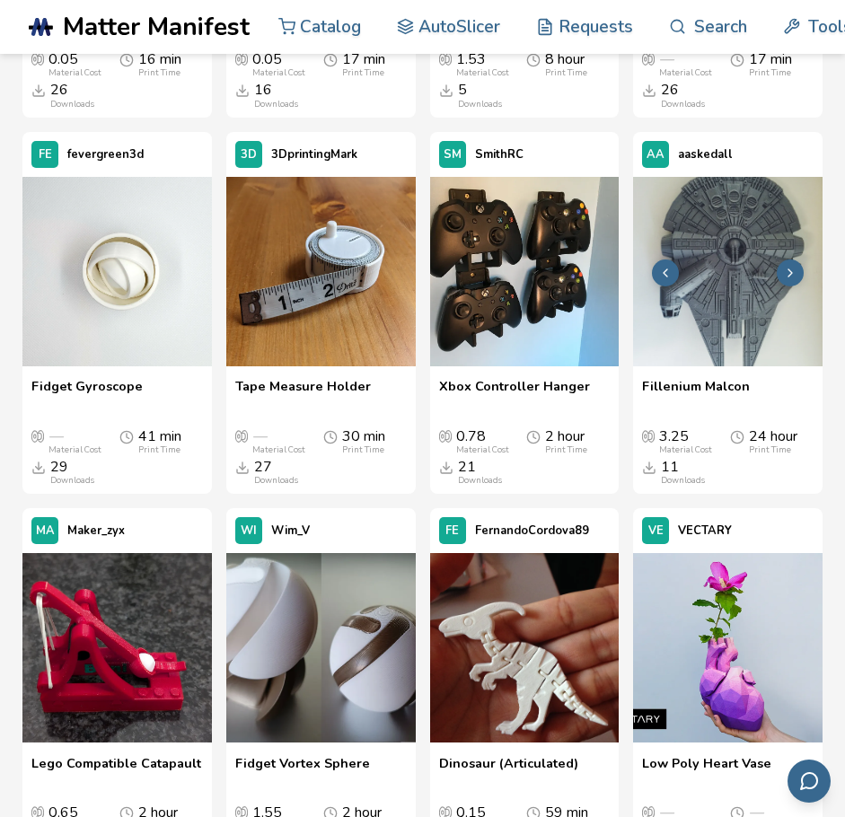
click at [793, 280] on icon at bounding box center [790, 273] width 14 height 14
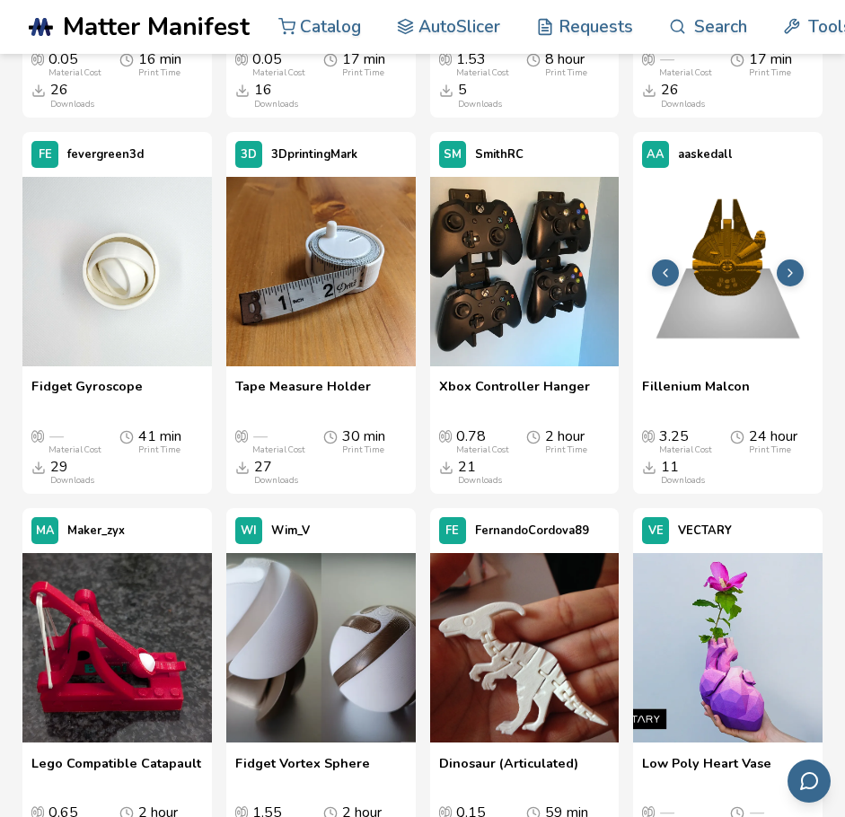
click at [793, 280] on icon at bounding box center [790, 273] width 14 height 14
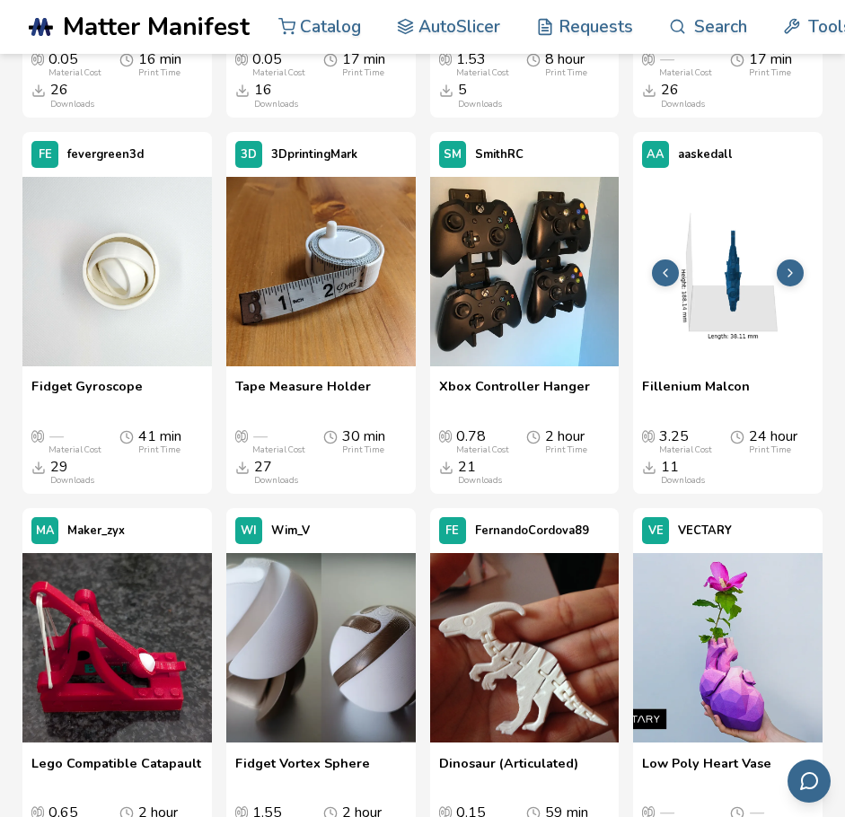
click at [793, 280] on icon at bounding box center [790, 273] width 14 height 14
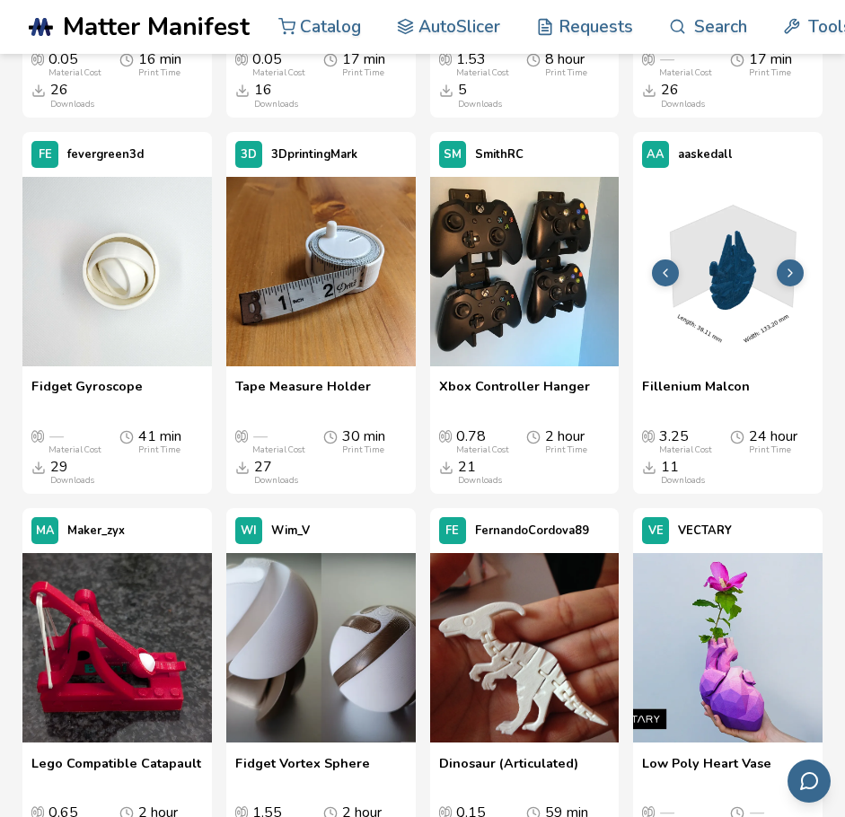
click at [793, 280] on icon at bounding box center [790, 273] width 14 height 14
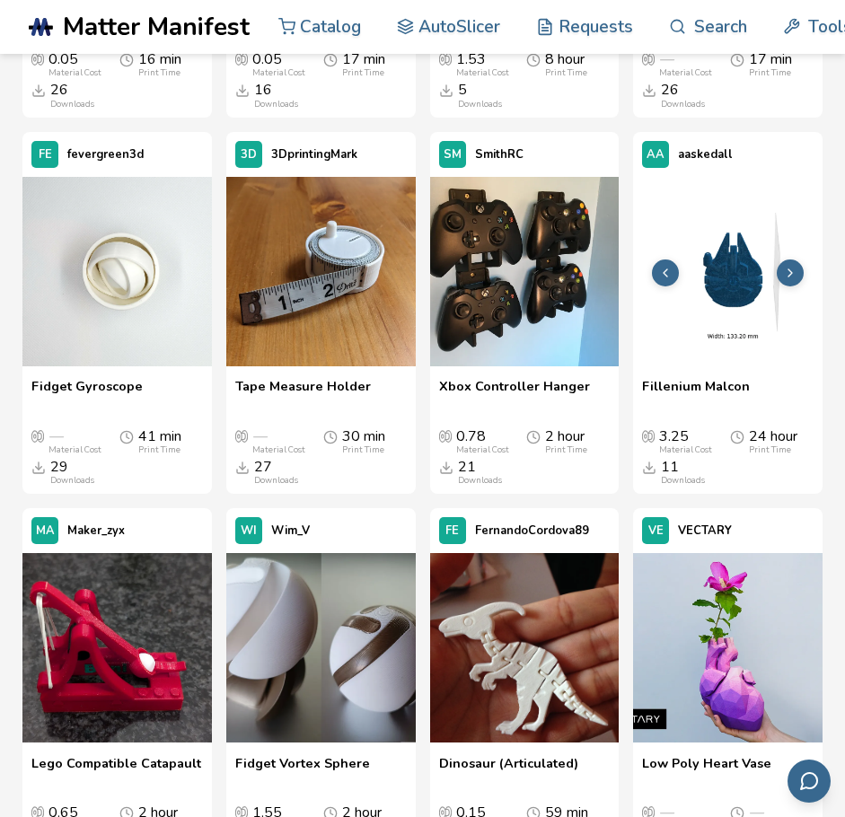
click at [793, 280] on icon at bounding box center [790, 273] width 14 height 14
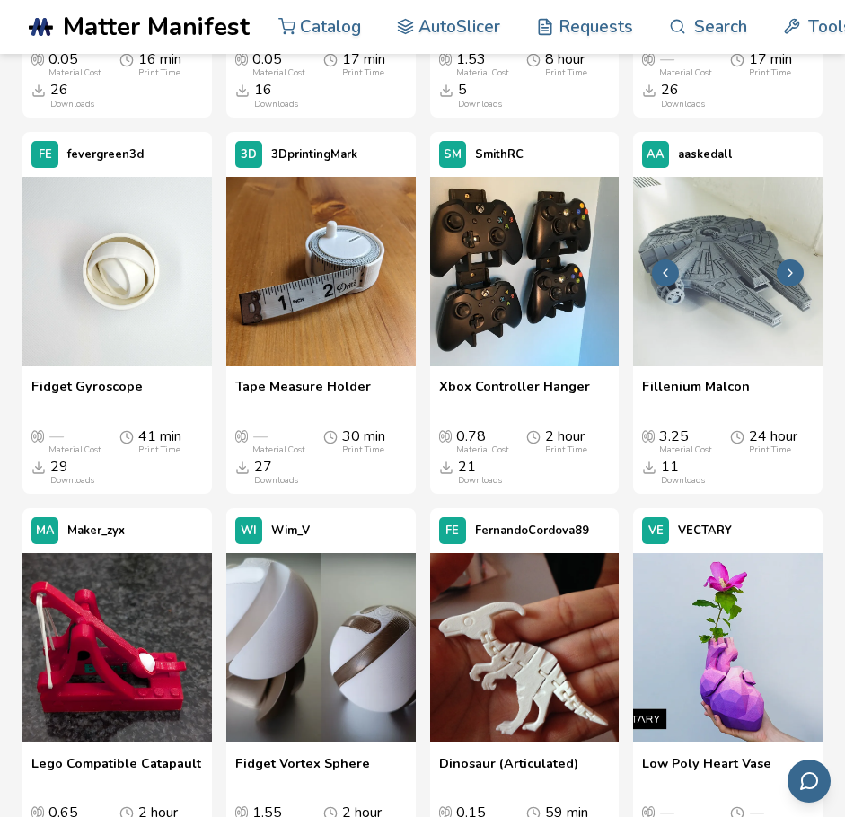
click at [793, 280] on icon at bounding box center [790, 273] width 14 height 14
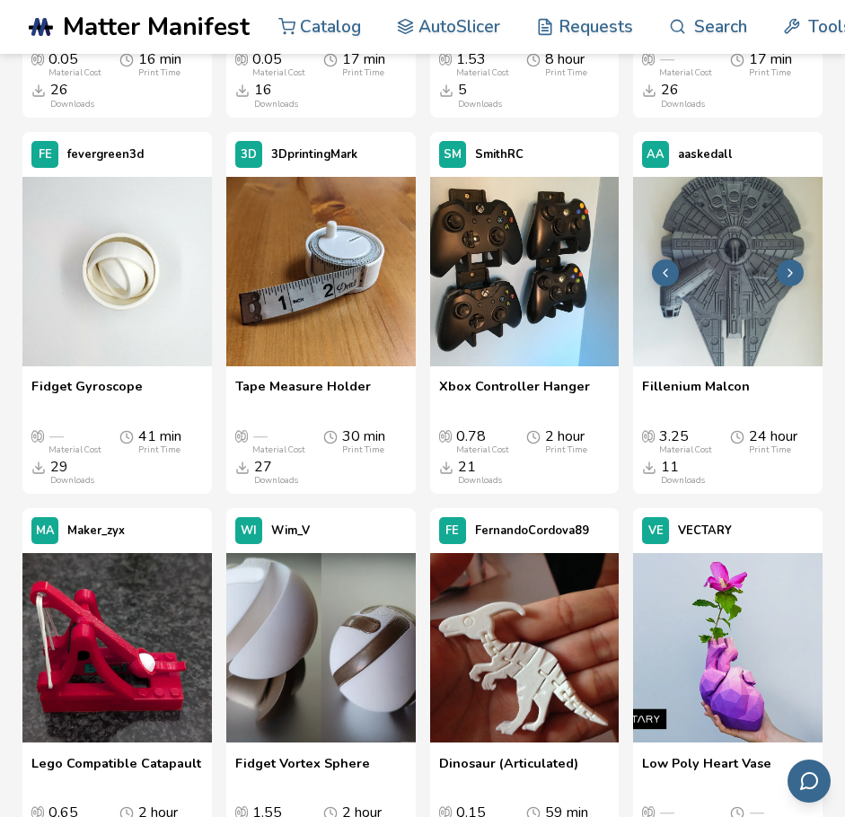
click at [793, 280] on icon at bounding box center [790, 273] width 14 height 14
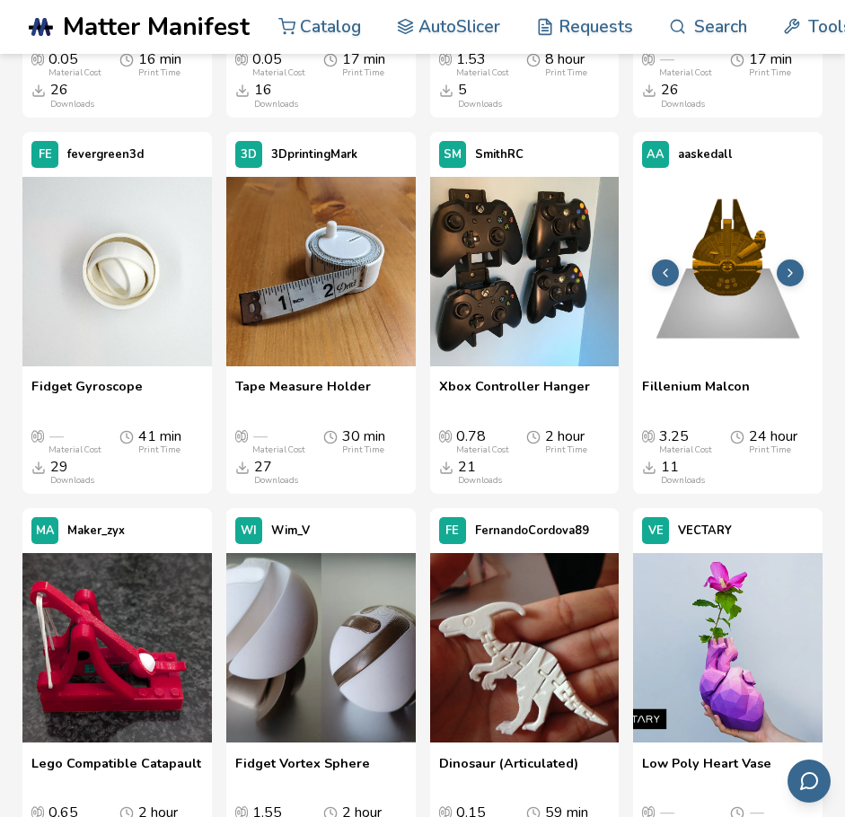
click at [793, 280] on icon at bounding box center [790, 273] width 14 height 14
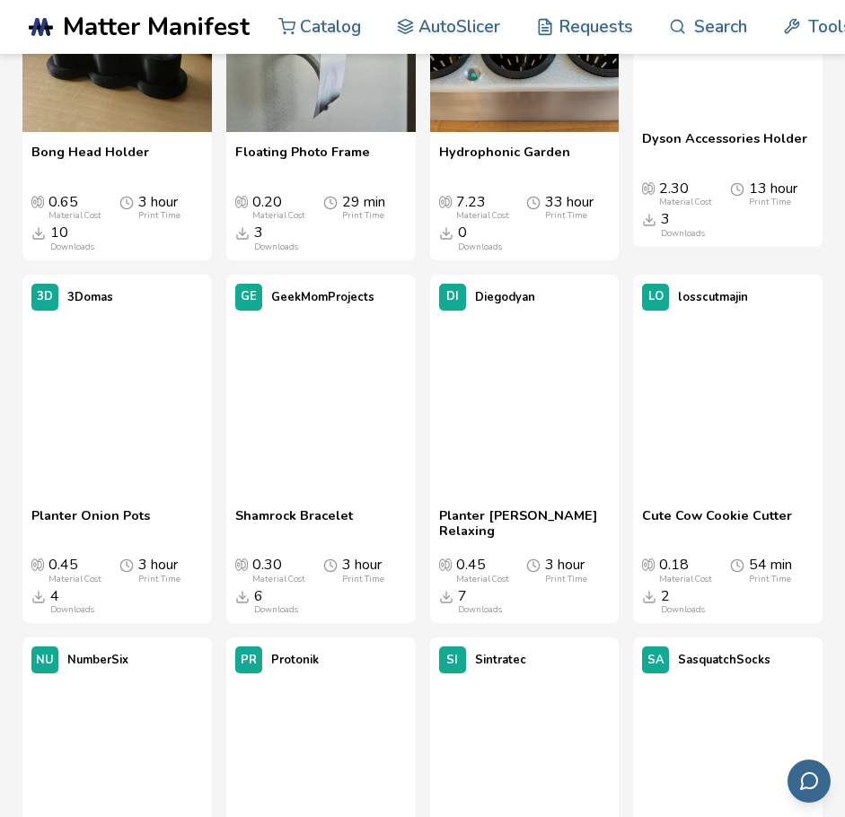
scroll to position [28459, 0]
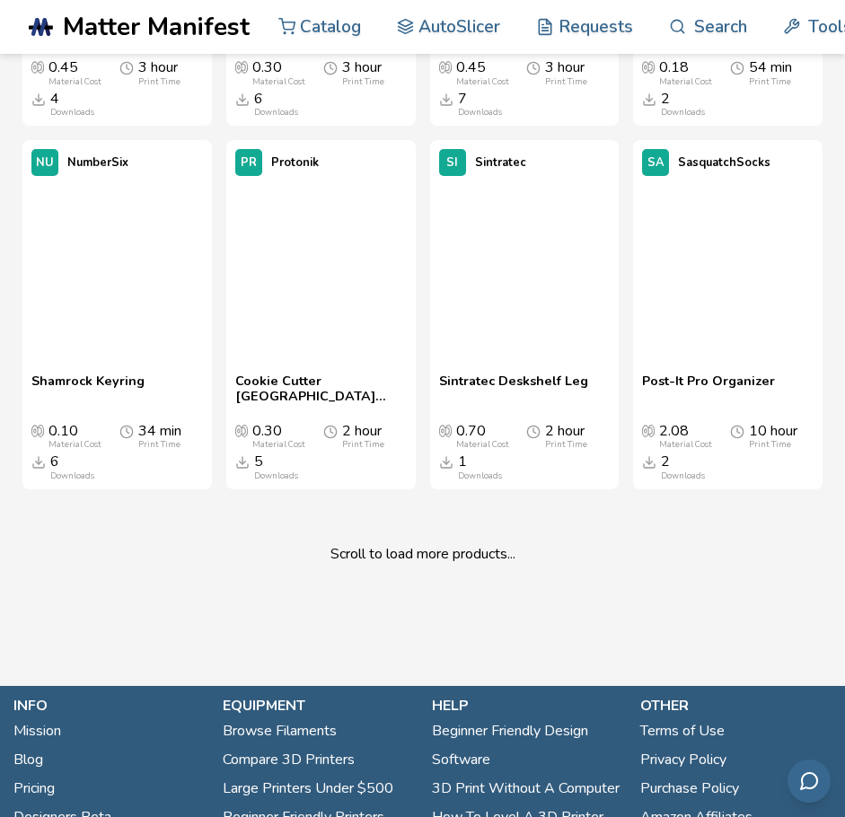
scroll to position [28956, 0]
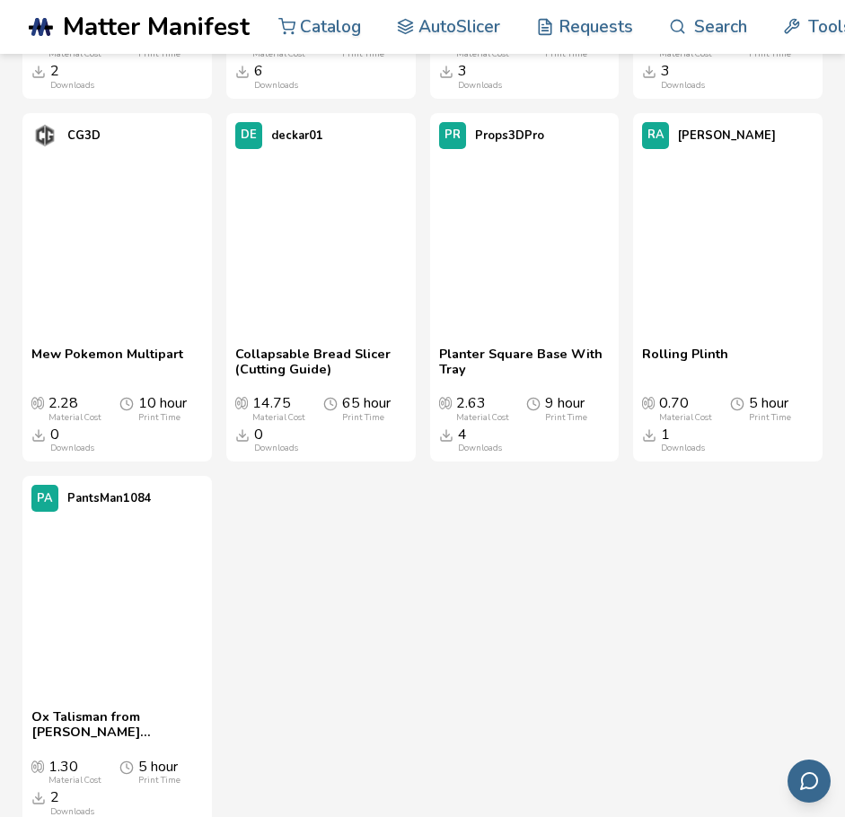
scroll to position [30491, 0]
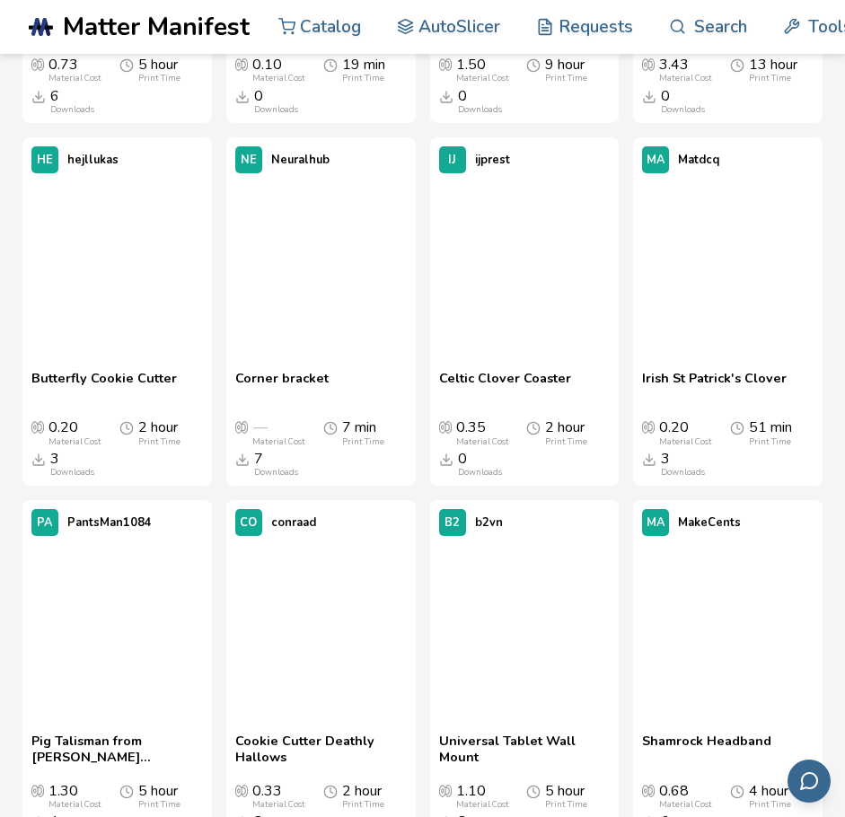
scroll to position [31492, 0]
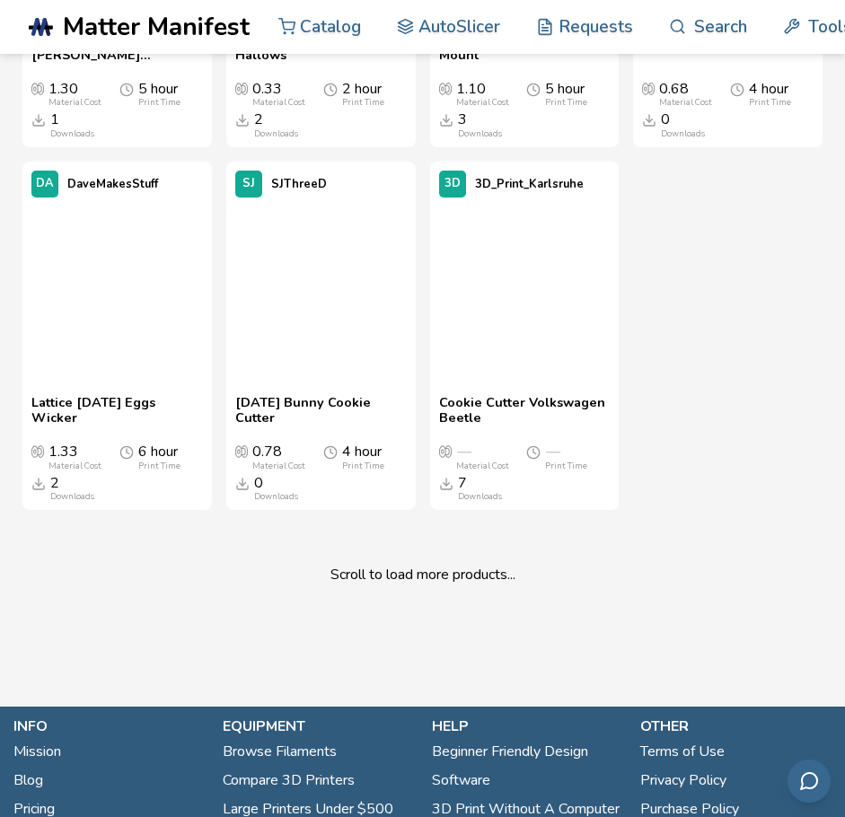
scroll to position [32202, 0]
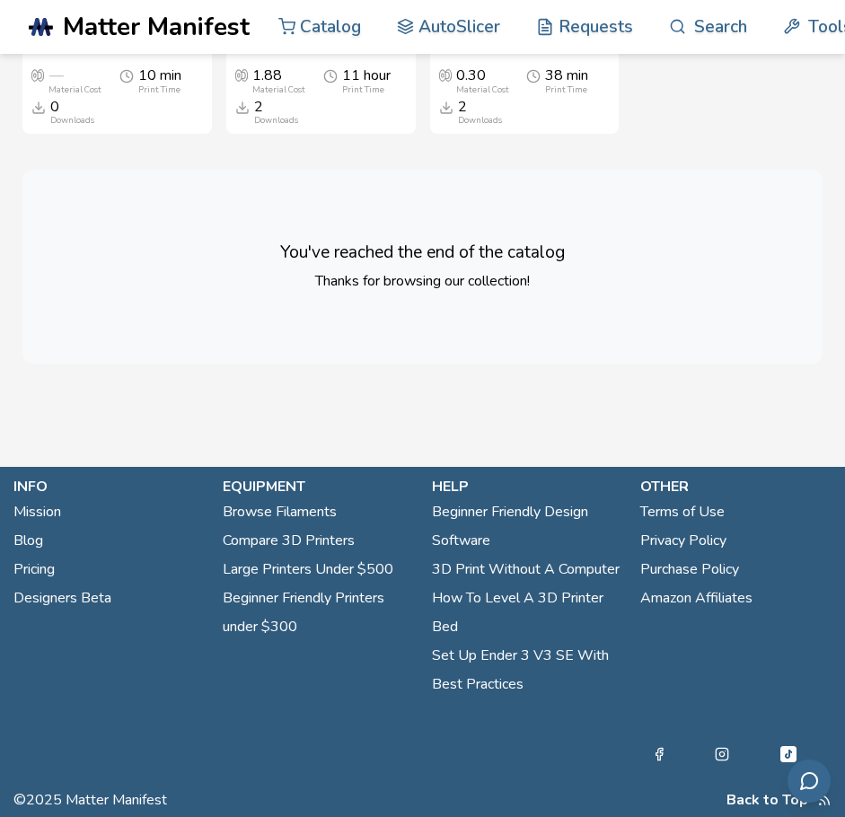
scroll to position [34673, 0]
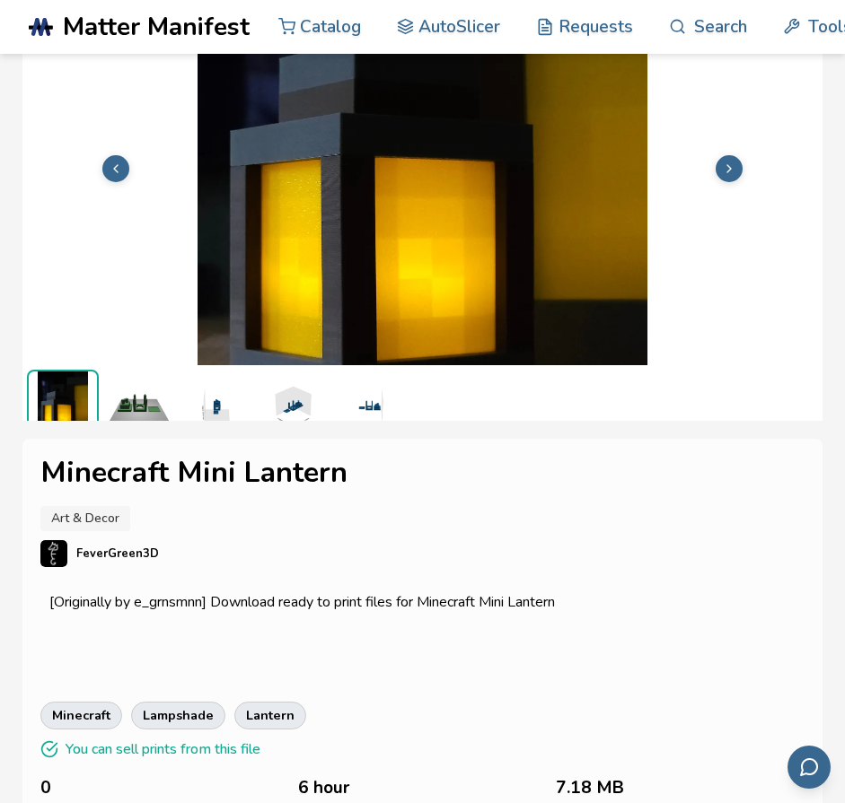
scroll to position [0, 7]
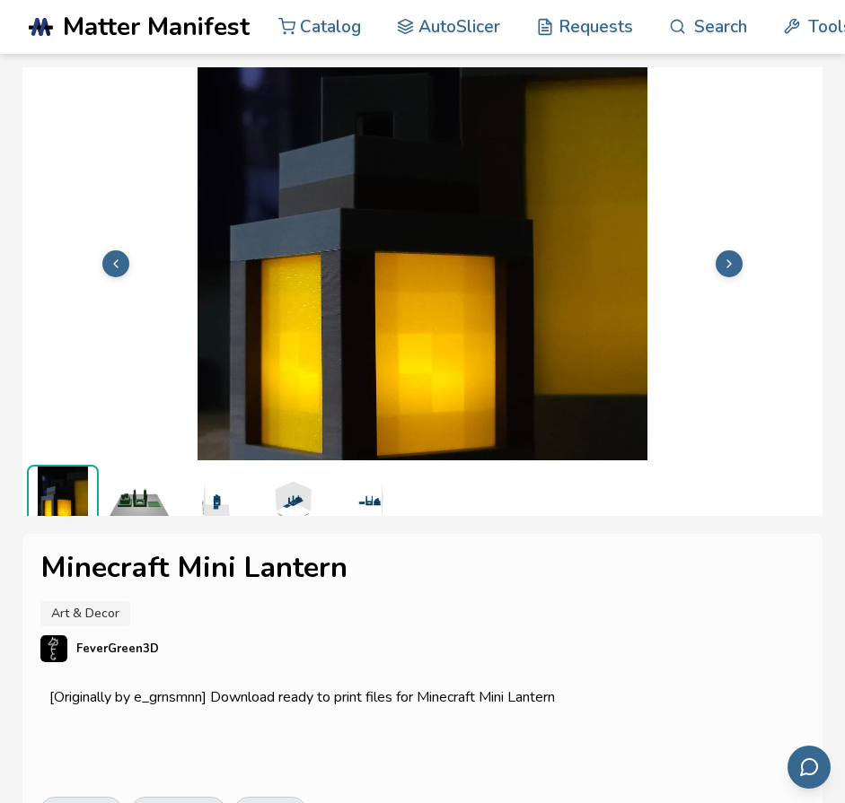
click at [717, 251] on button at bounding box center [728, 263] width 27 height 27
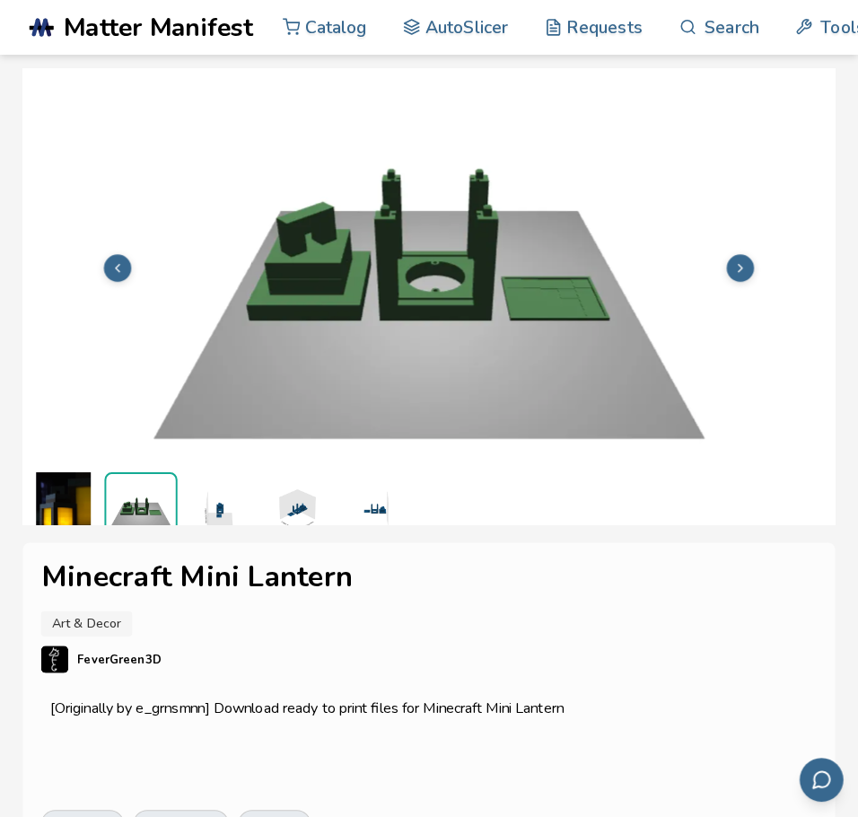
scroll to position [4, 0]
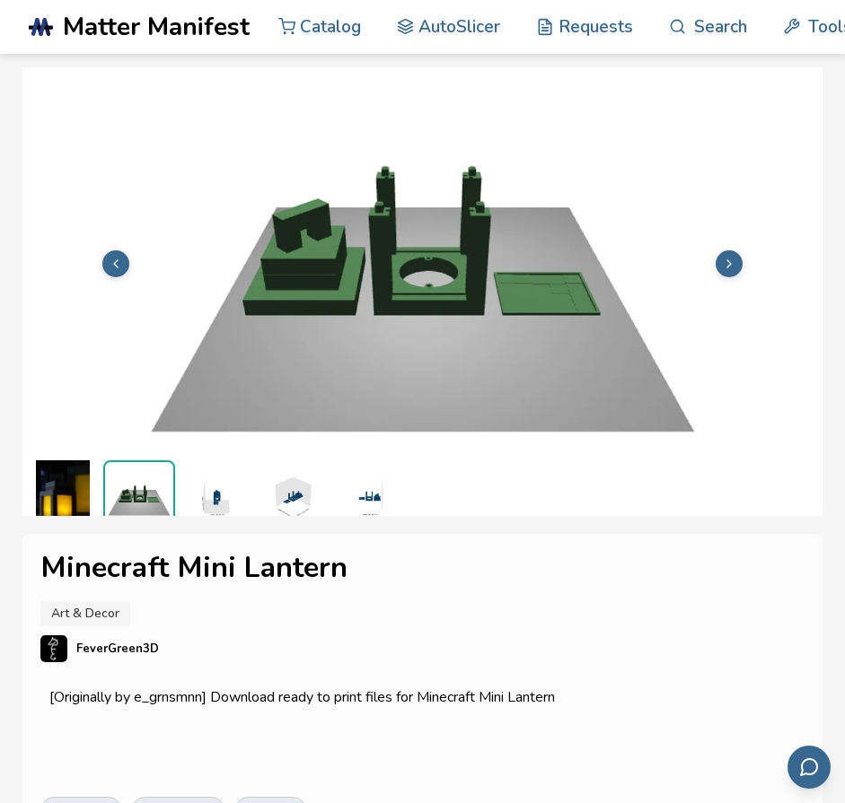
click at [717, 251] on img at bounding box center [422, 262] width 800 height 600
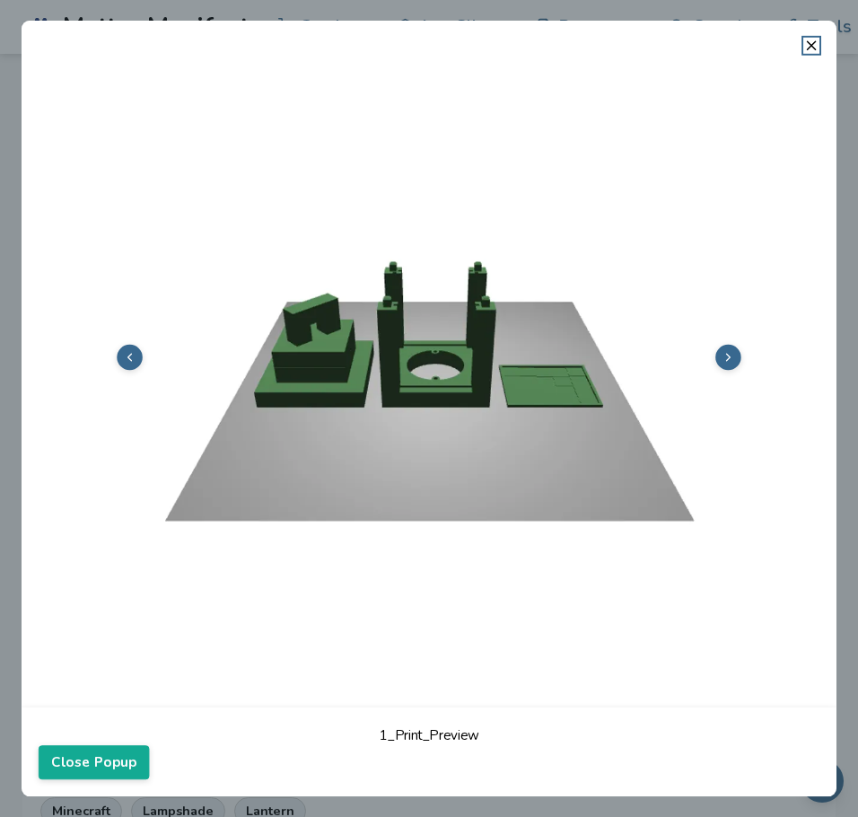
click at [727, 347] on button at bounding box center [729, 358] width 26 height 26
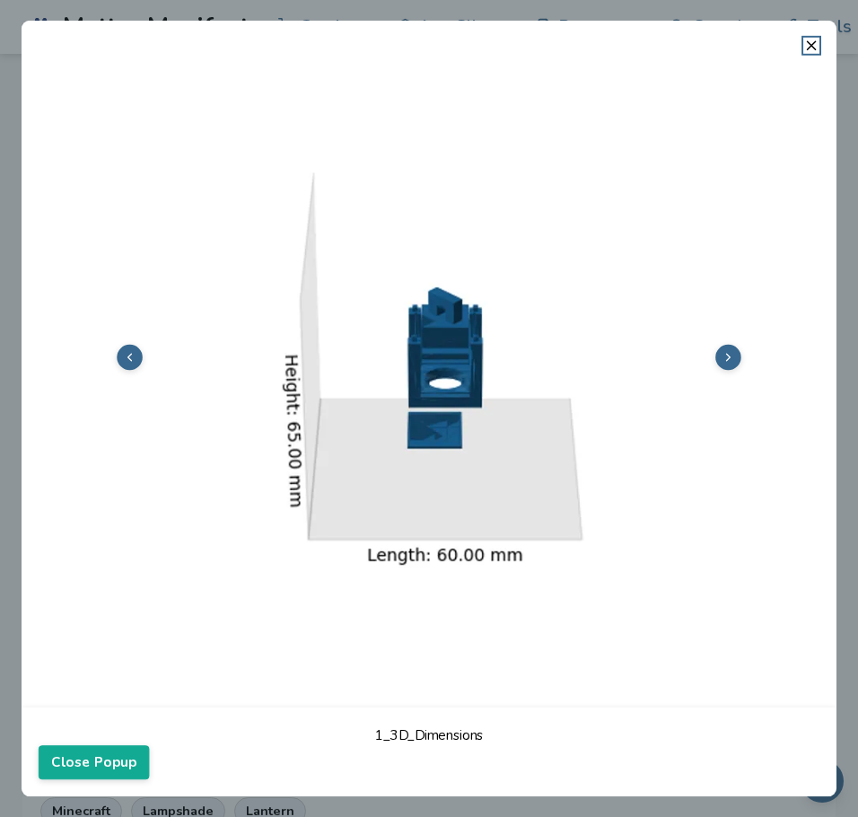
click at [727, 347] on button at bounding box center [729, 358] width 26 height 26
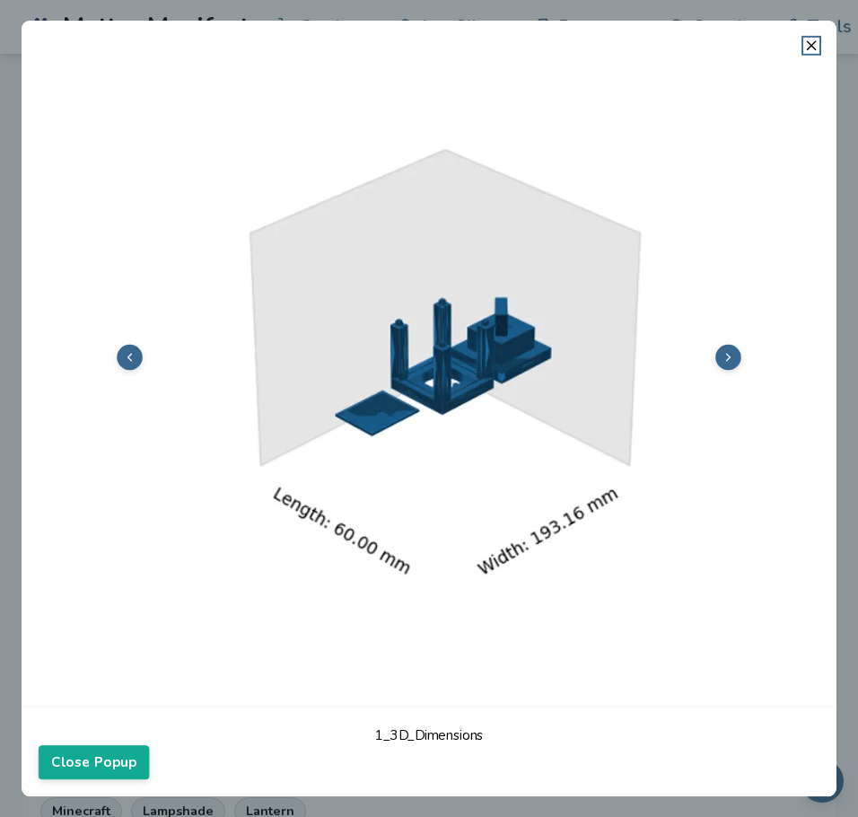
click at [727, 347] on button at bounding box center [729, 358] width 26 height 26
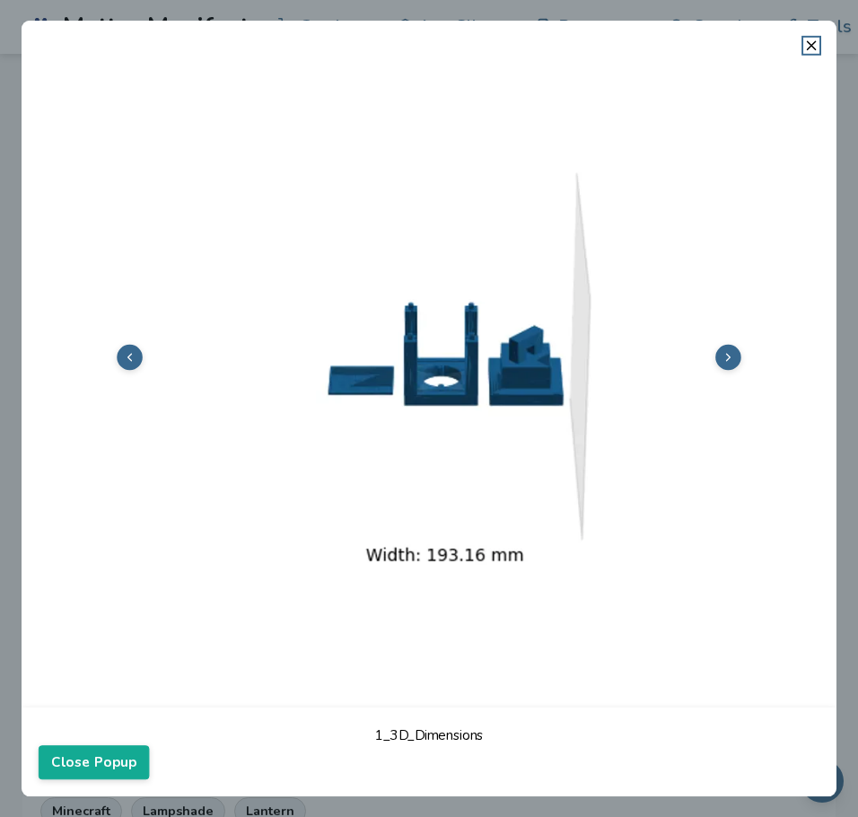
click at [727, 347] on button at bounding box center [729, 358] width 26 height 26
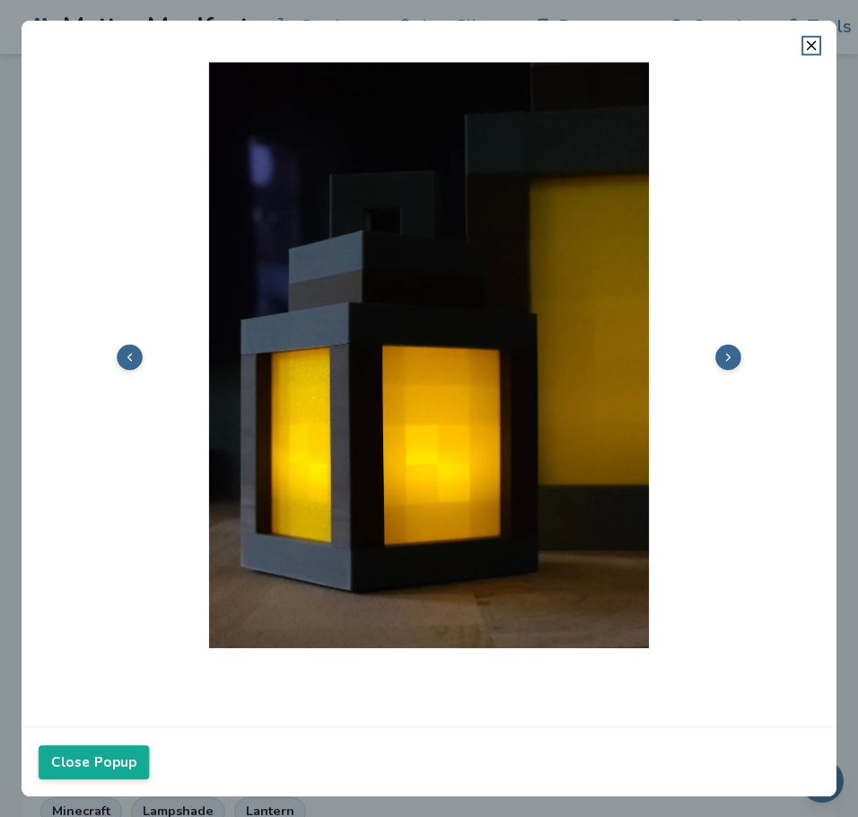
click at [726, 358] on icon at bounding box center [728, 356] width 13 height 13
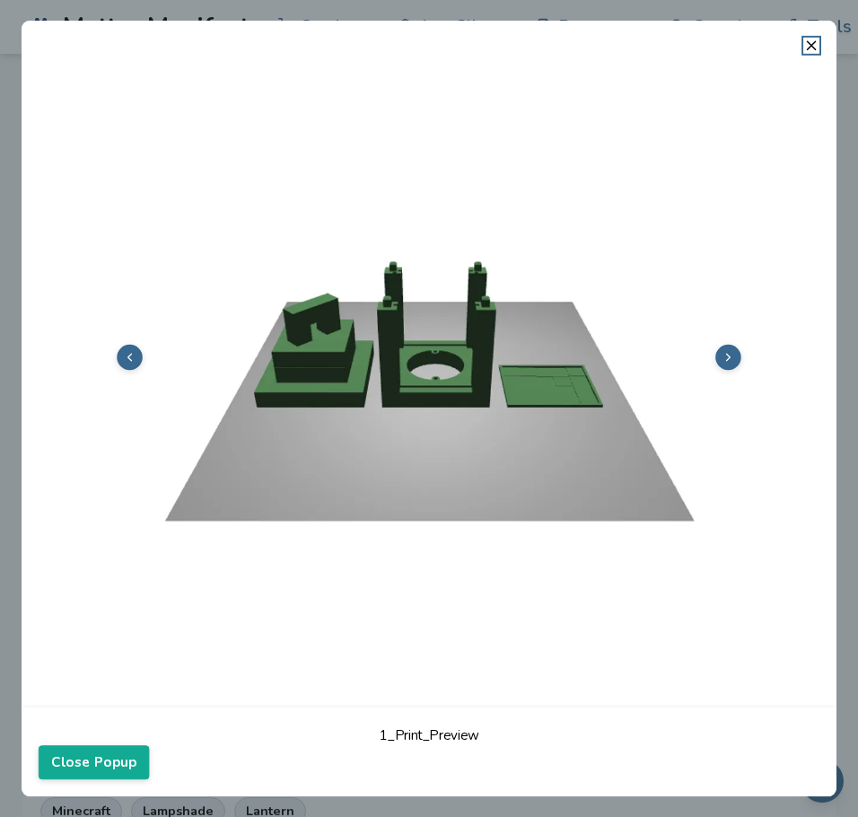
click at [726, 358] on icon at bounding box center [728, 356] width 13 height 13
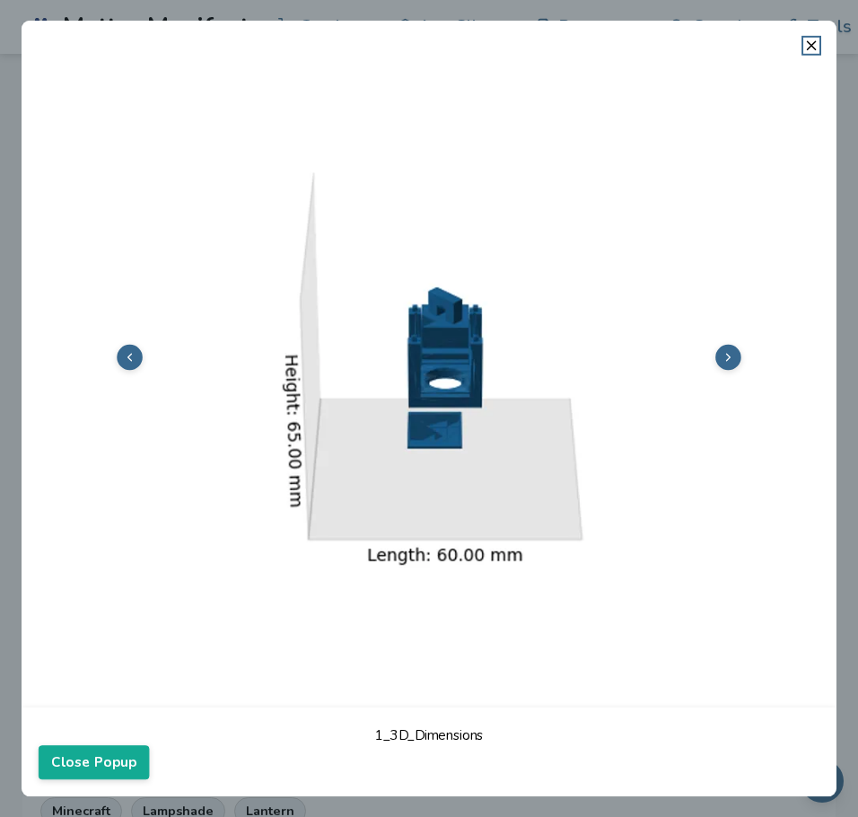
click at [726, 358] on icon at bounding box center [728, 356] width 13 height 13
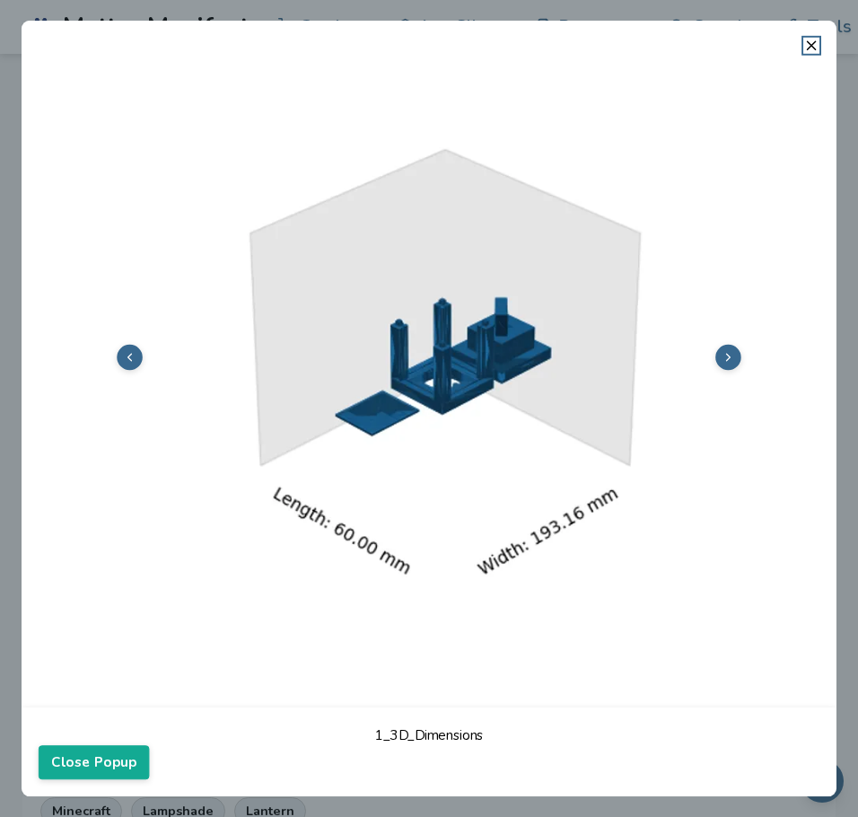
click at [726, 358] on icon at bounding box center [728, 356] width 13 height 13
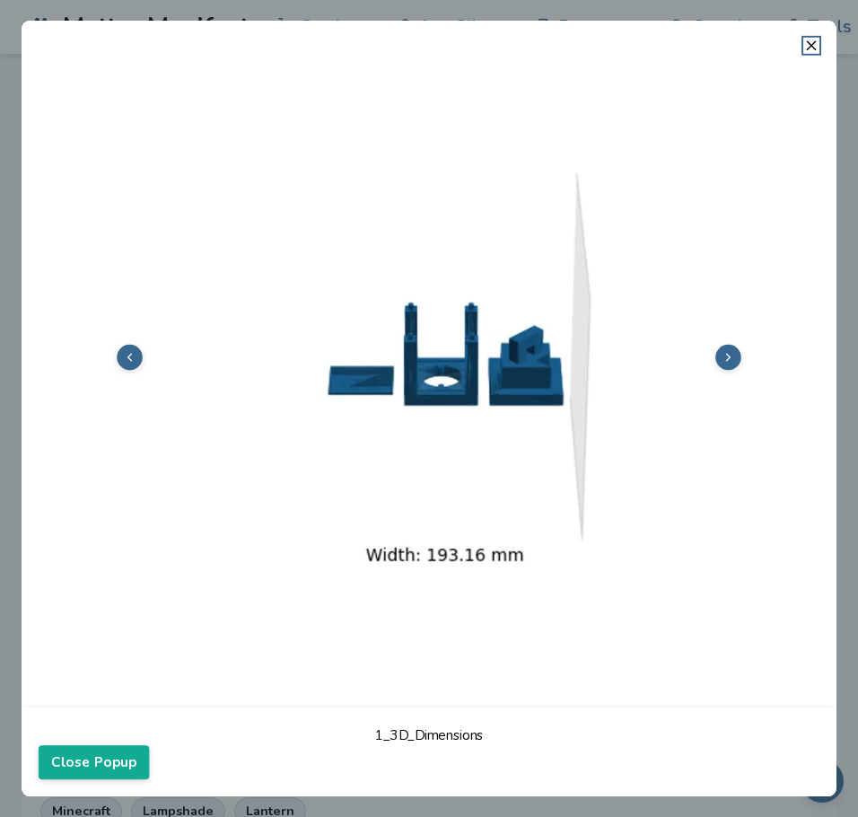
click at [726, 358] on icon at bounding box center [728, 356] width 13 height 13
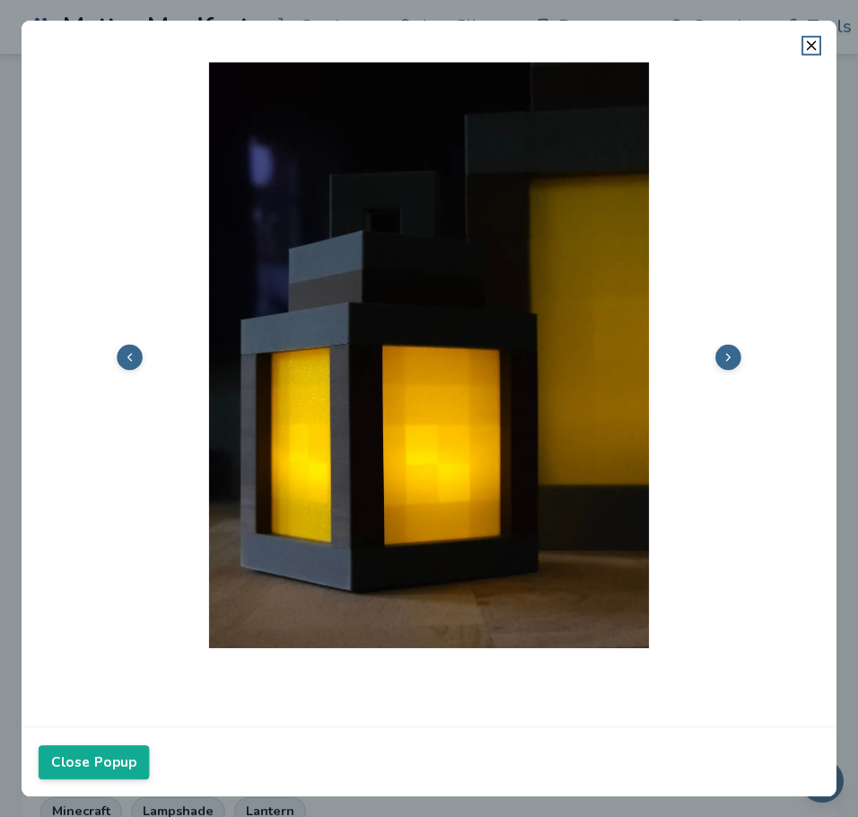
scroll to position [6, 0]
click at [726, 358] on icon at bounding box center [728, 356] width 13 height 13
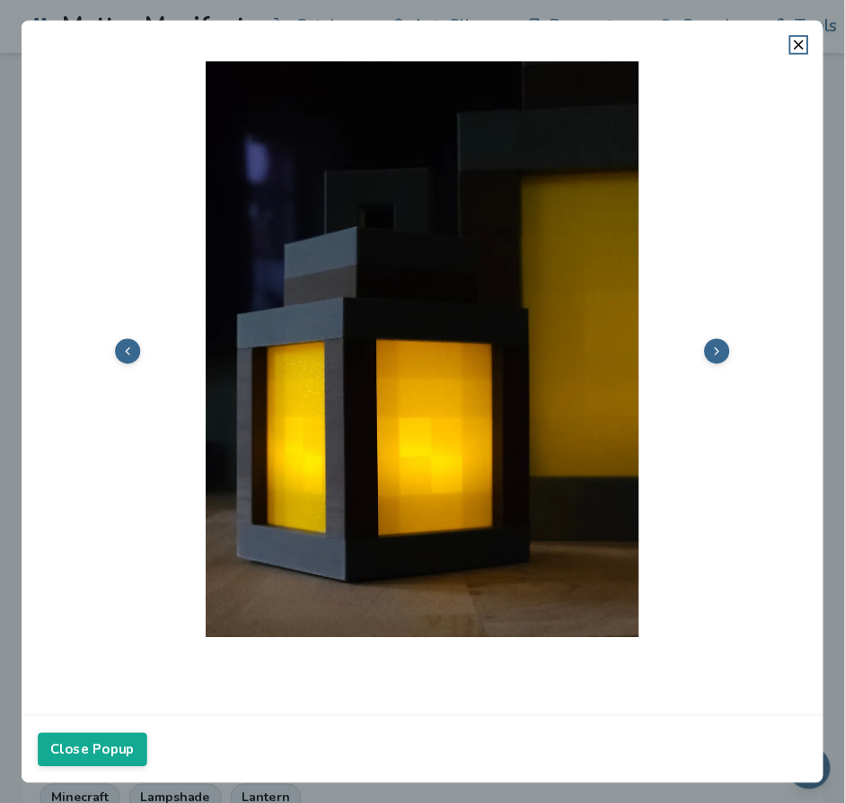
scroll to position [4, 0]
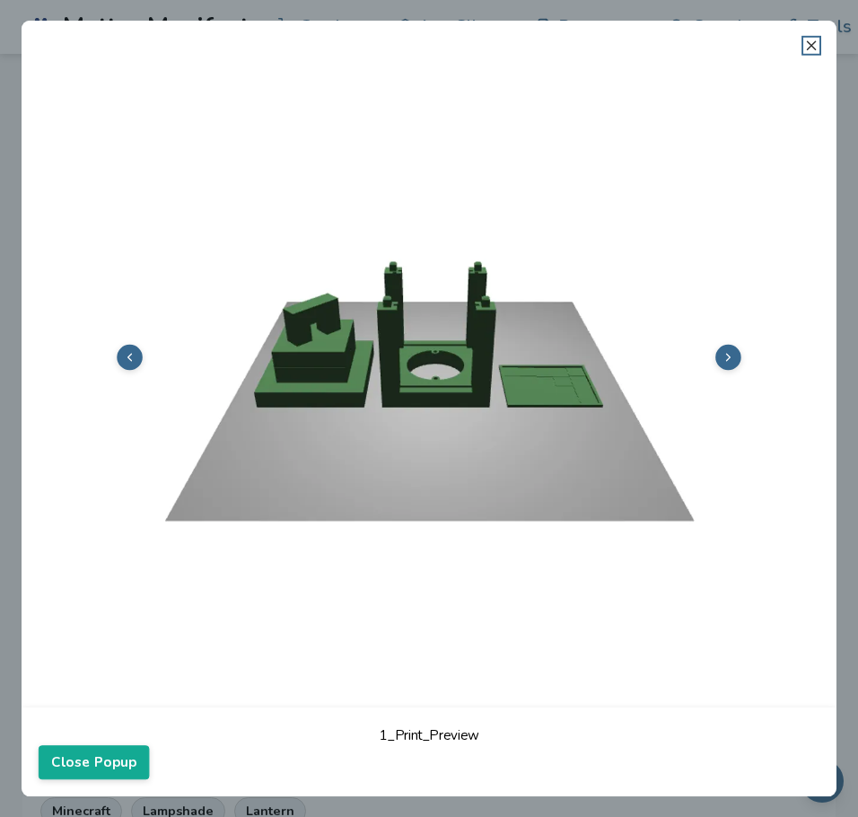
click at [809, 41] on icon at bounding box center [811, 46] width 16 height 16
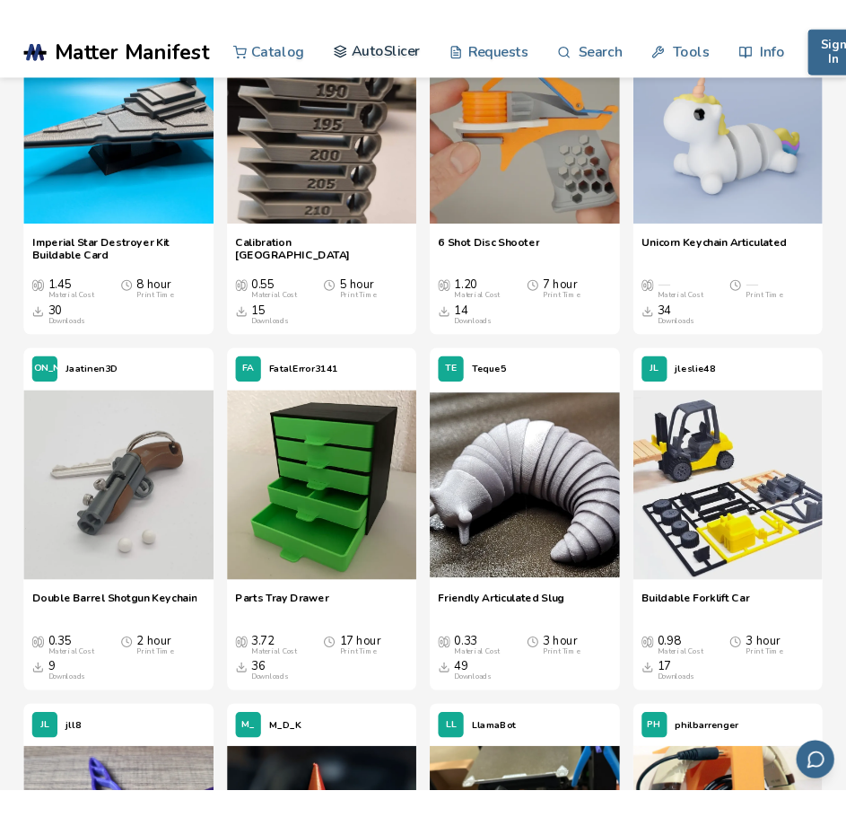
scroll to position [2058, 0]
